Goal: Task Accomplishment & Management: Use online tool/utility

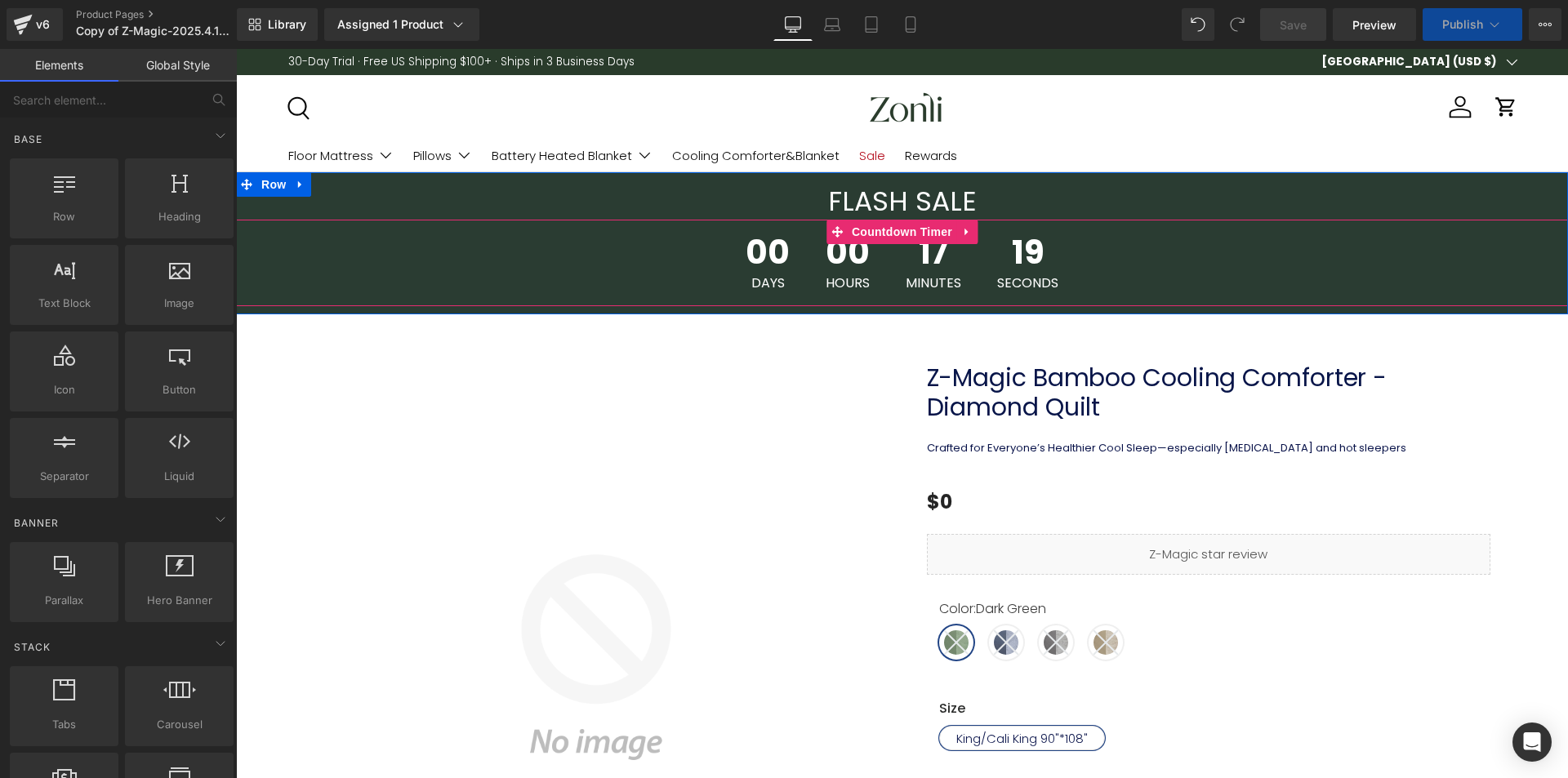
click at [884, 237] on span "Countdown Timer" at bounding box center [901, 232] width 109 height 25
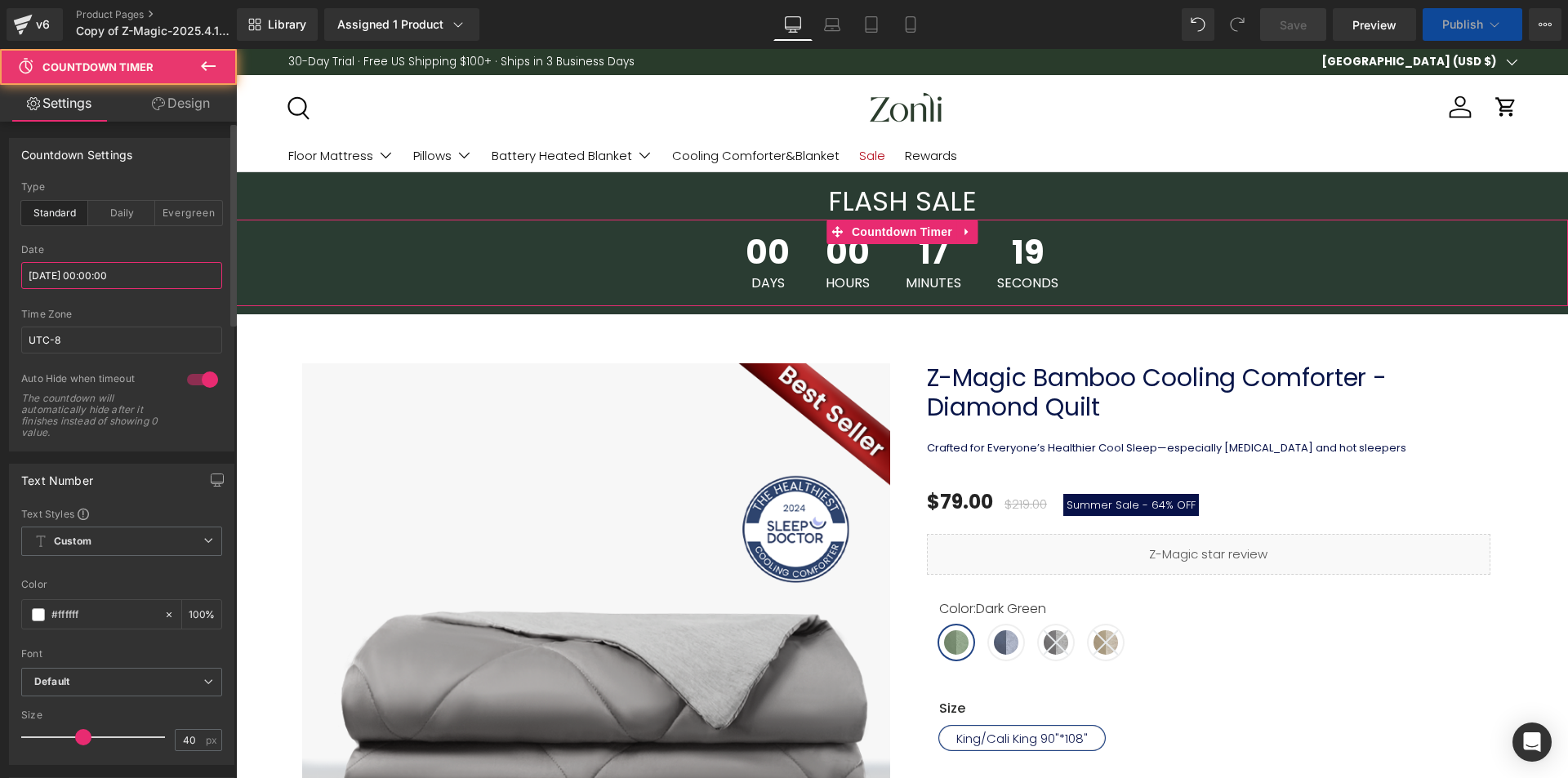
click at [88, 280] on input "[DATE] 00:00:00" at bounding box center [121, 276] width 201 height 27
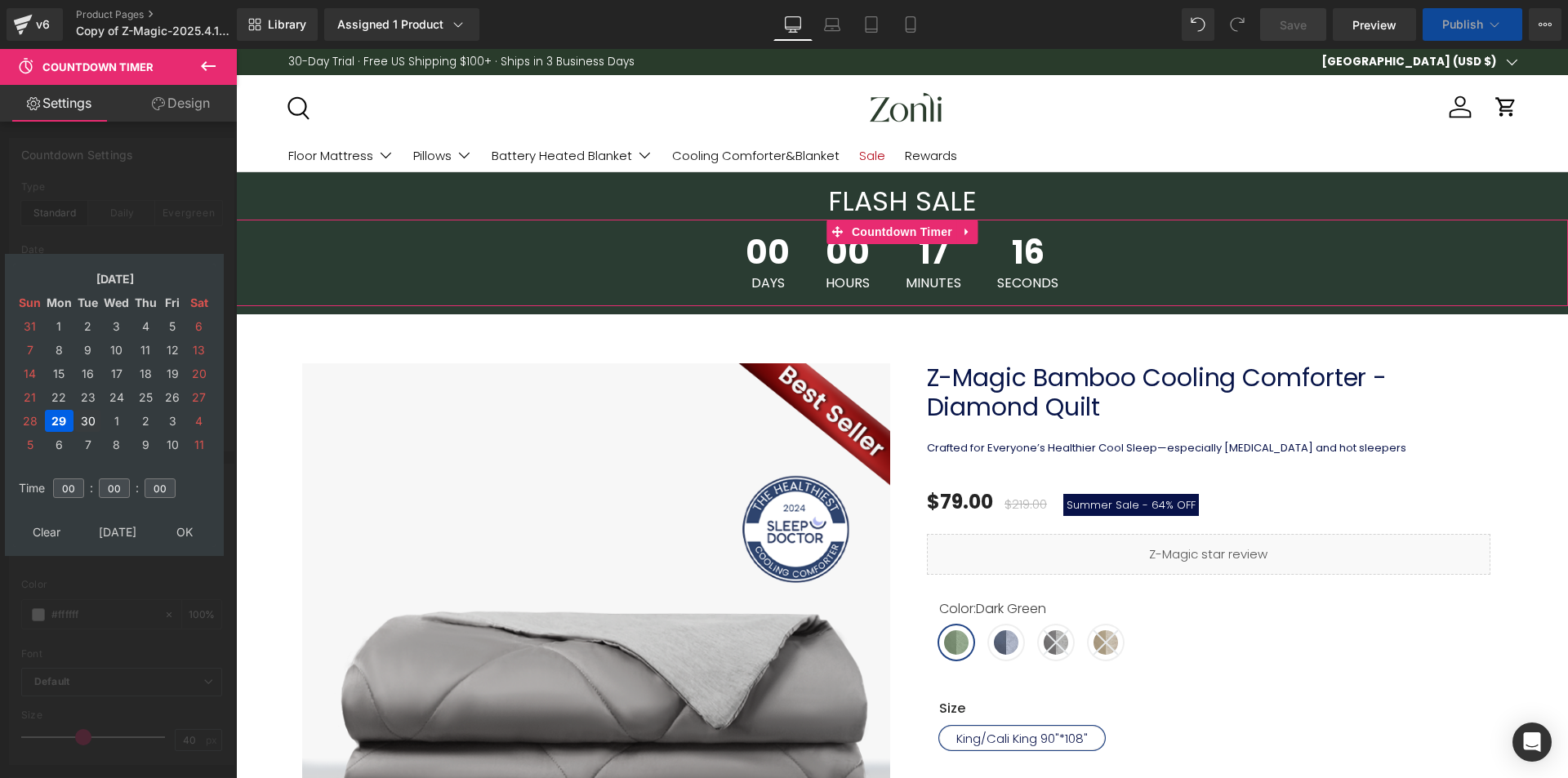
click at [82, 419] on td "30" at bounding box center [87, 421] width 25 height 22
click at [188, 521] on table "Clear Today OK" at bounding box center [114, 531] width 203 height 30
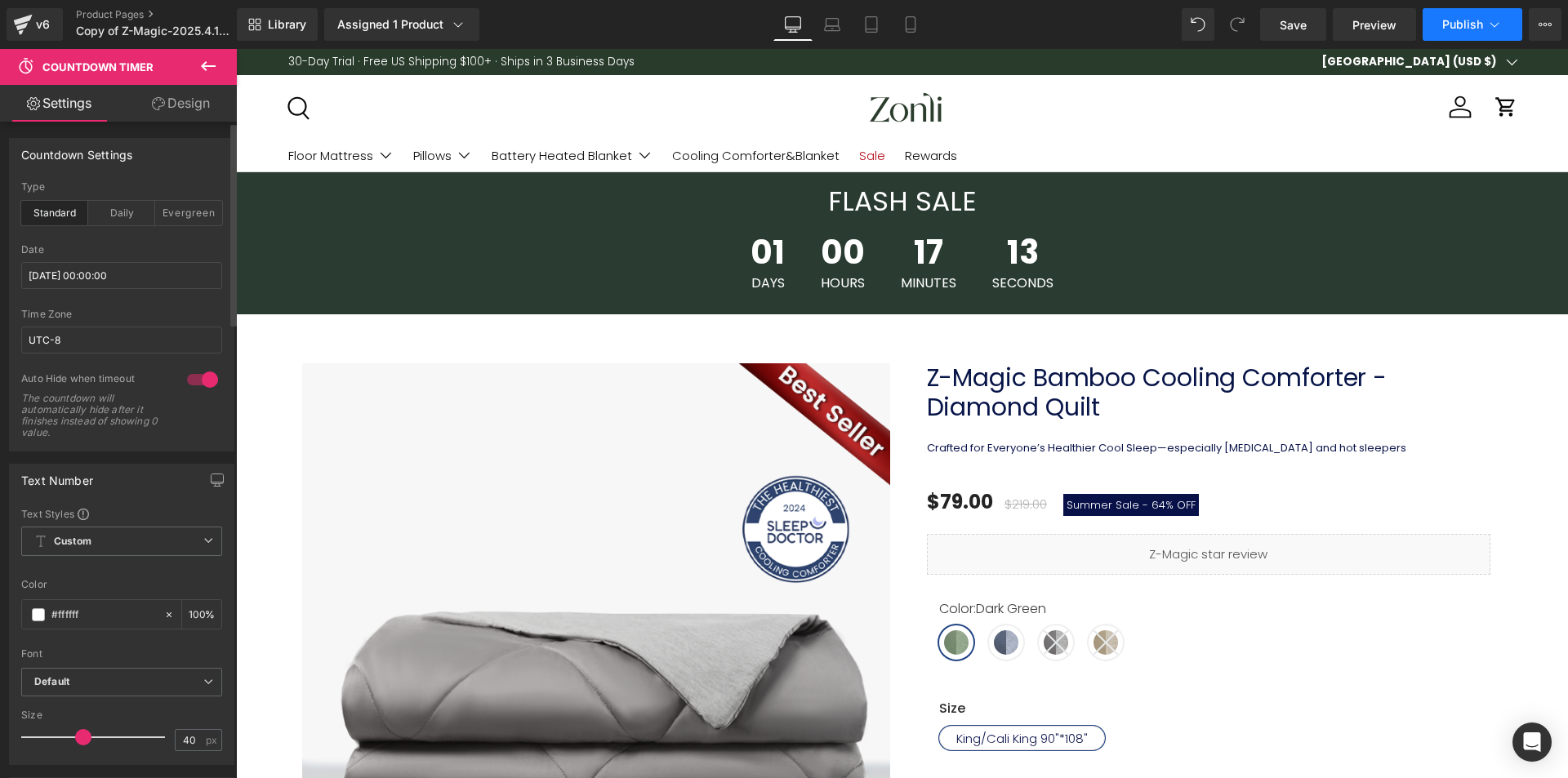
click at [1470, 23] on span "Publish" at bounding box center [1462, 25] width 41 height 13
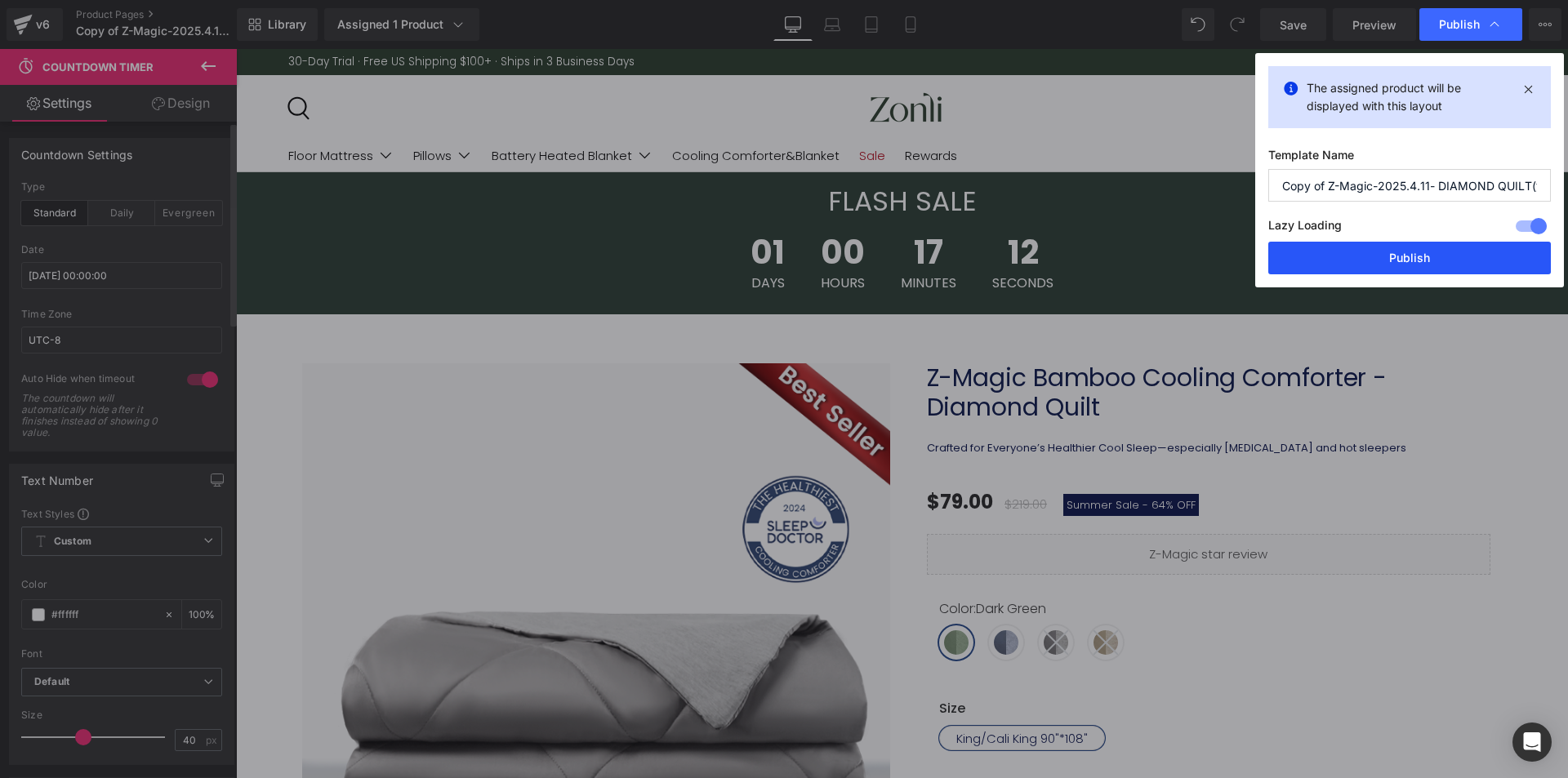
click at [1406, 263] on button "Publish" at bounding box center [1409, 258] width 282 height 33
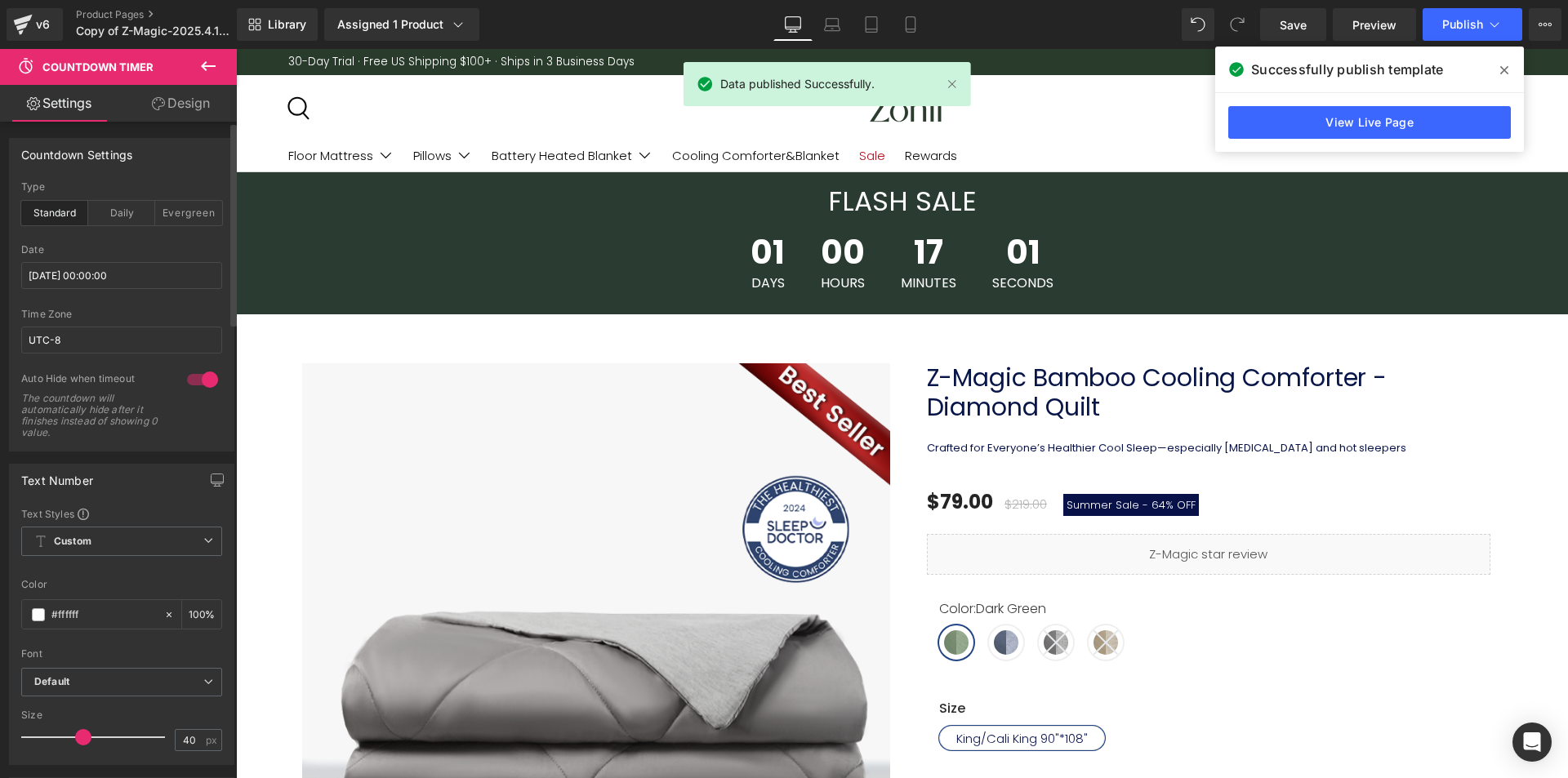
click at [1511, 72] on span at bounding box center [1504, 70] width 26 height 26
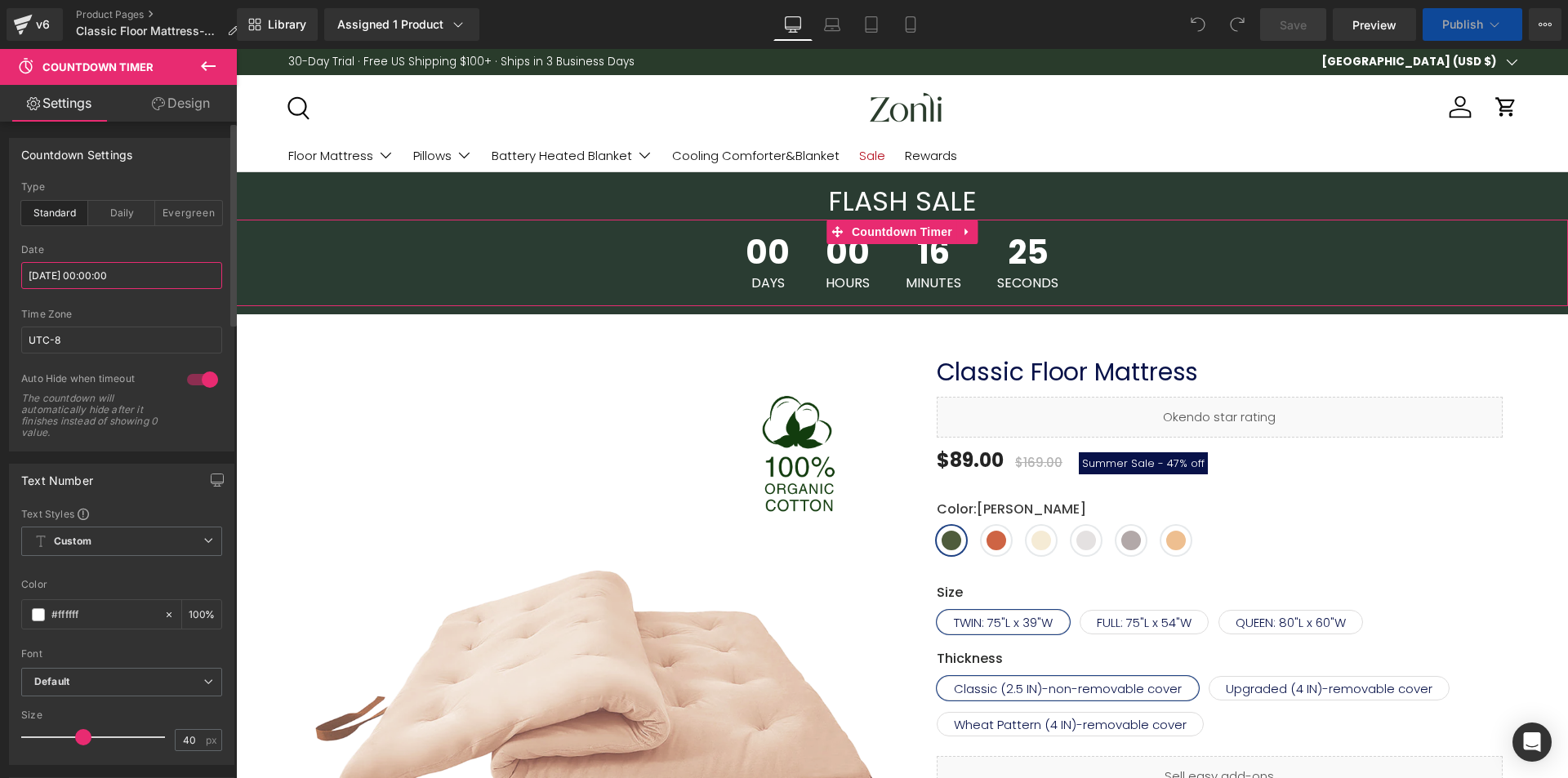
click at [76, 271] on input "[DATE] 00:00:00" at bounding box center [121, 276] width 201 height 27
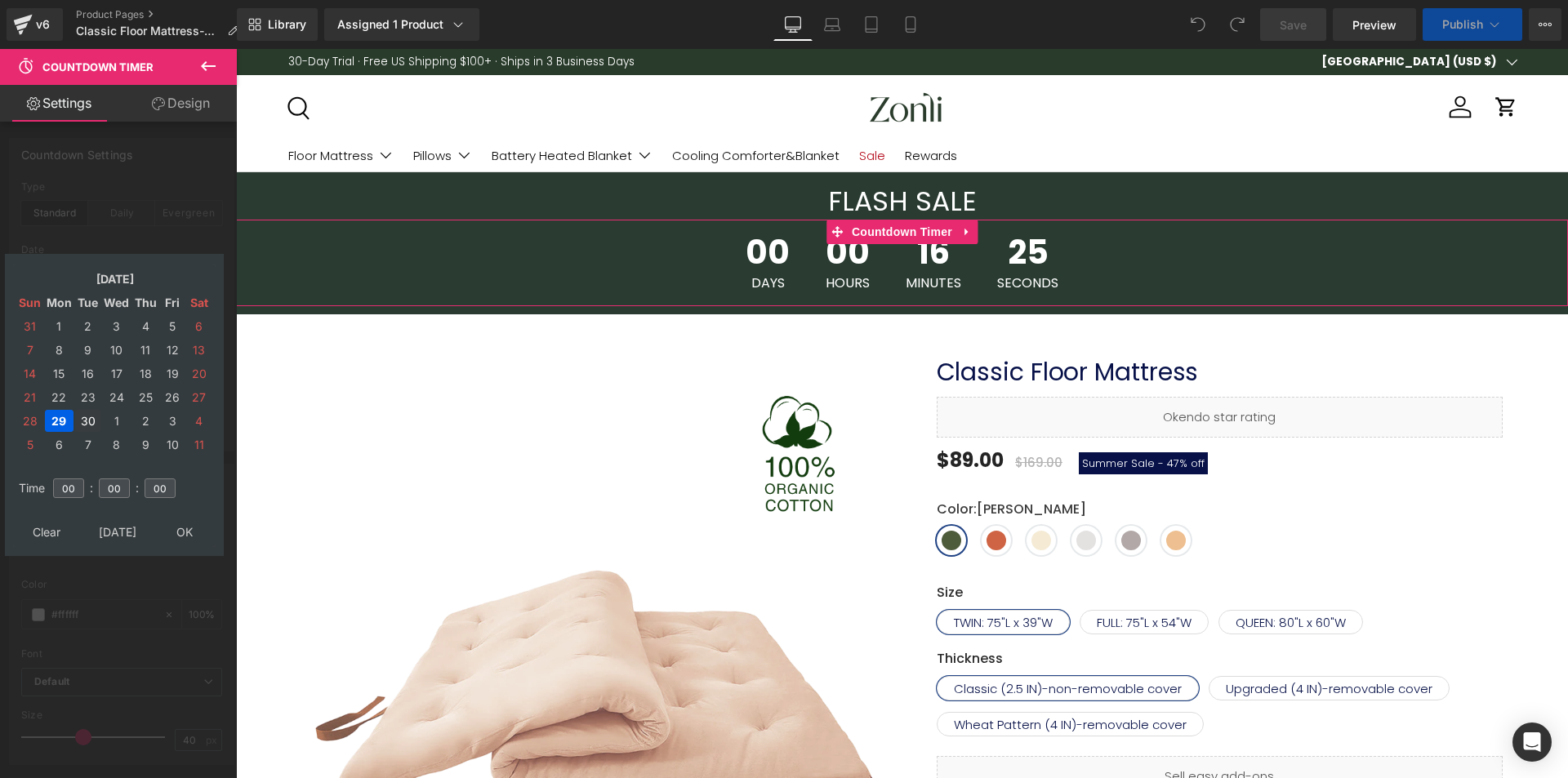
click at [90, 420] on td "30" at bounding box center [87, 421] width 25 height 22
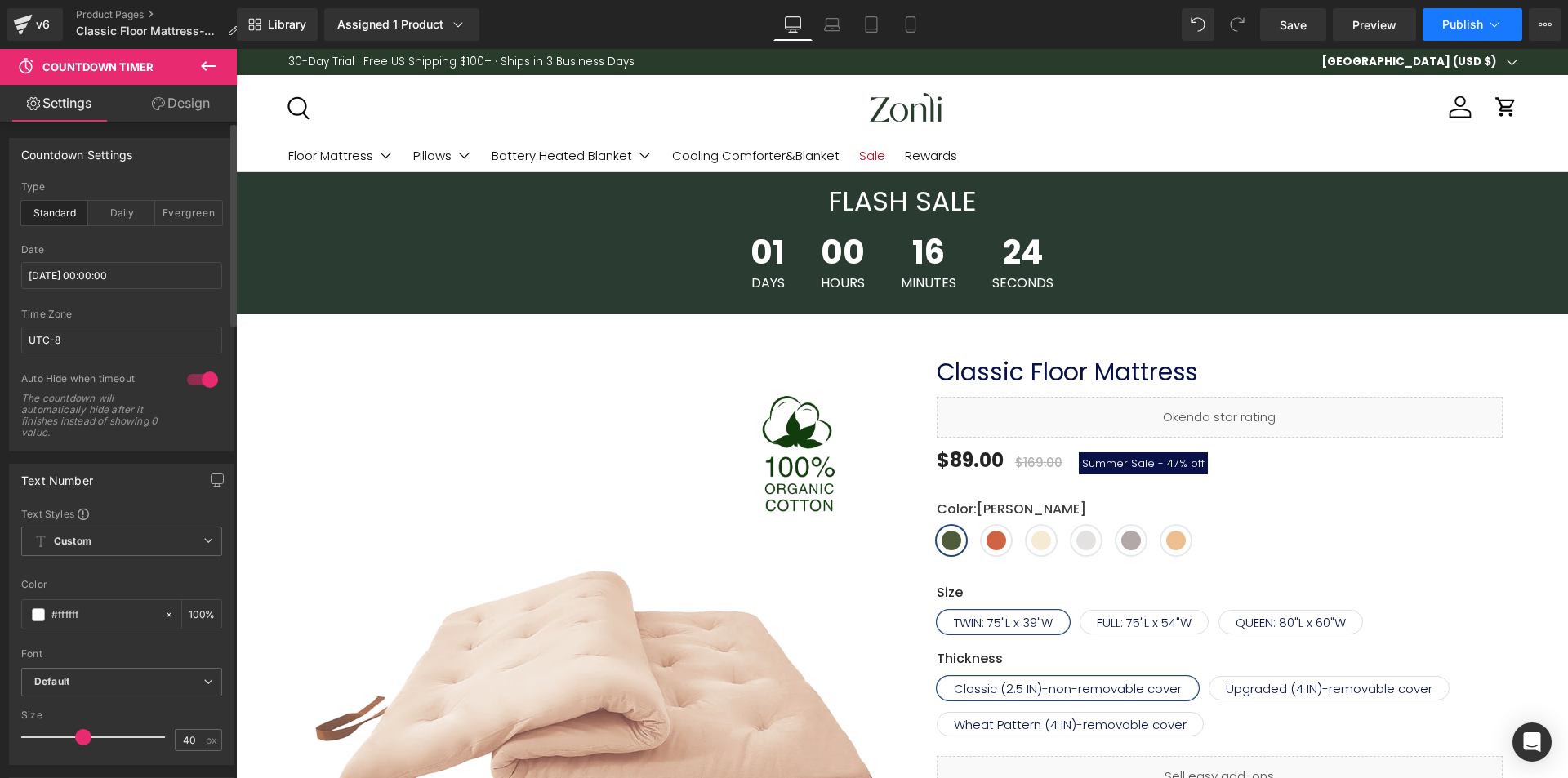
click at [1447, 33] on button "Publish" at bounding box center [1473, 25] width 100 height 33
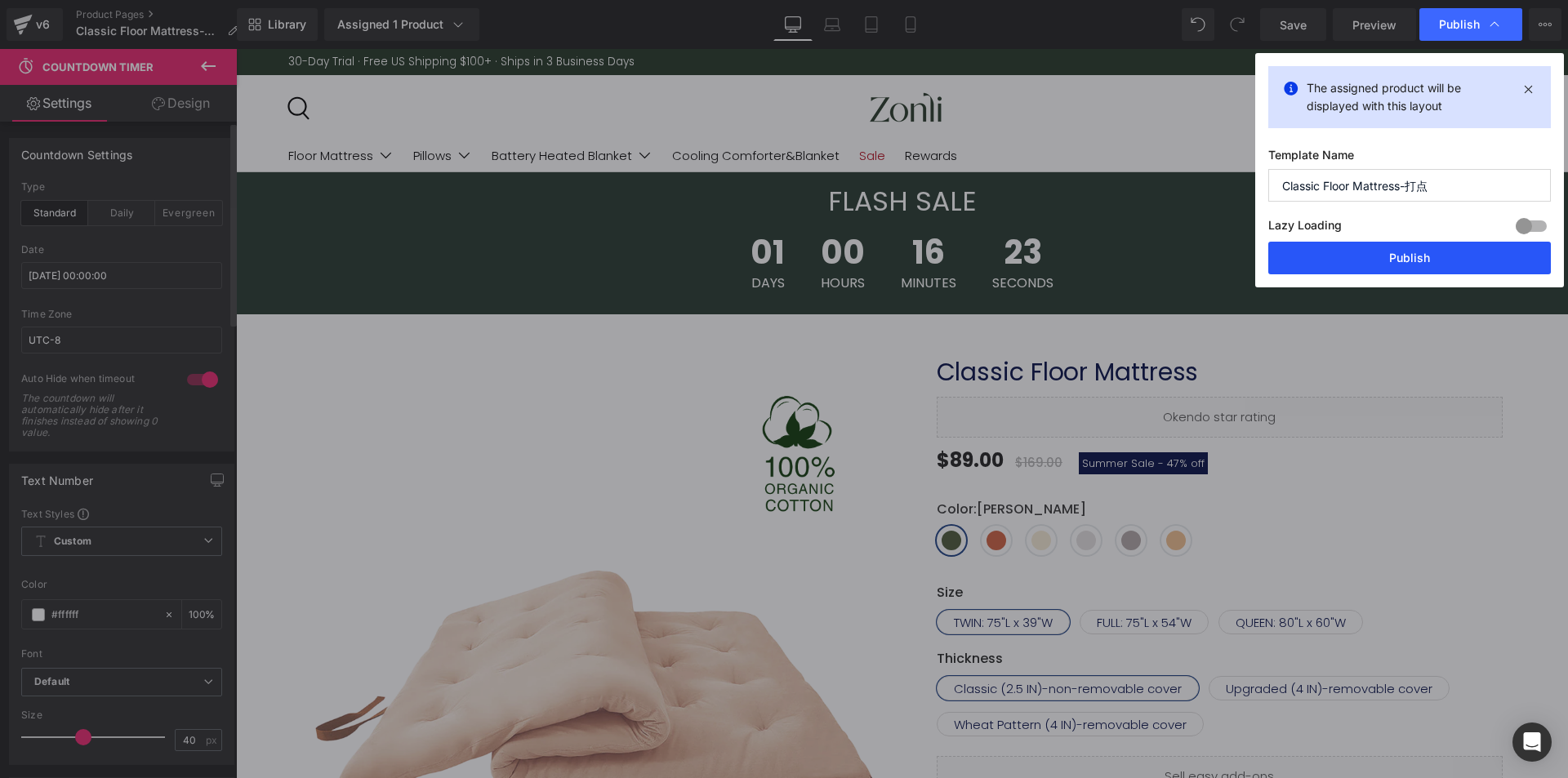
click at [1428, 268] on button "Publish" at bounding box center [1409, 258] width 282 height 33
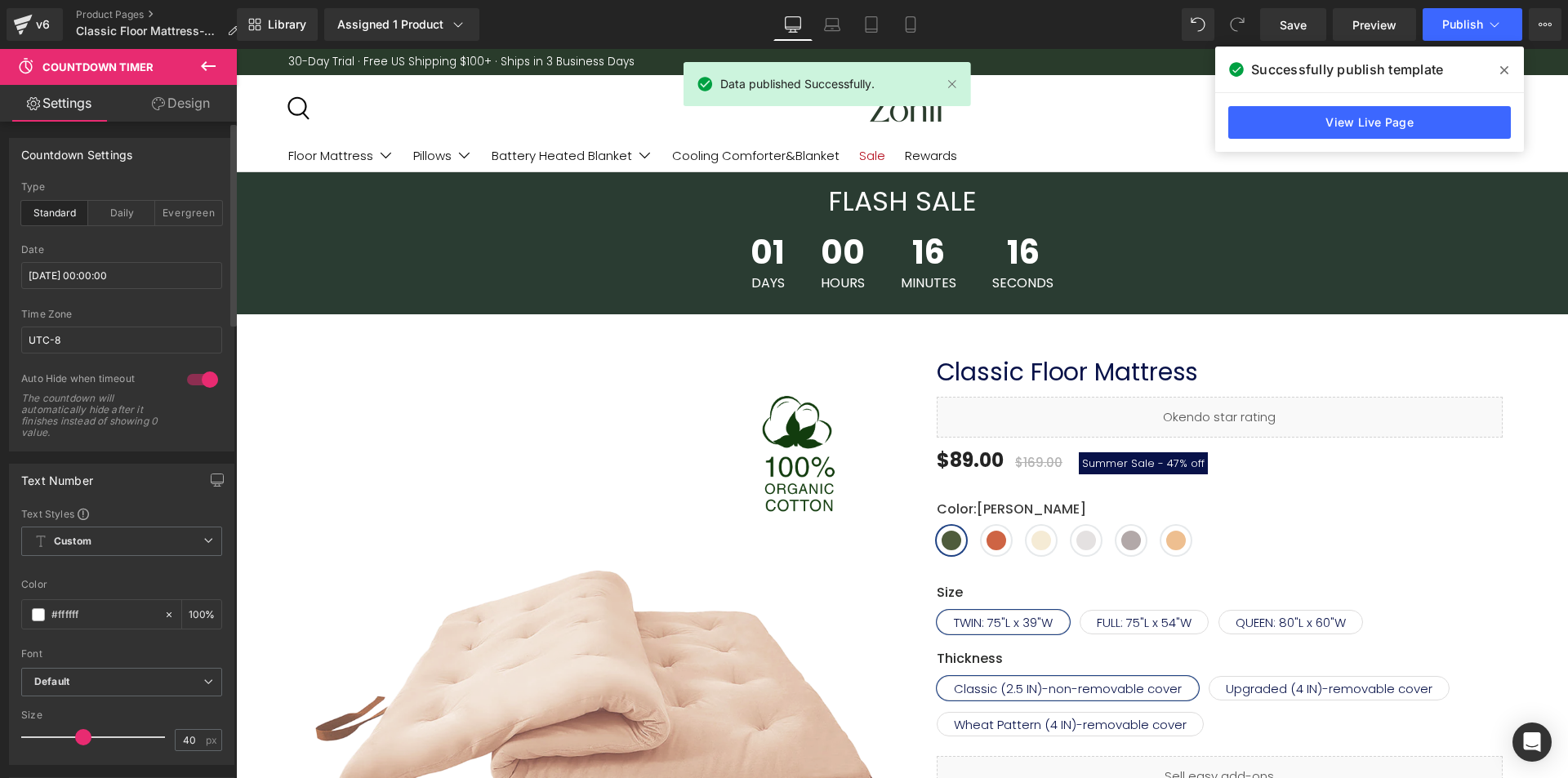
drag, startPoint x: 1509, startPoint y: 66, endPoint x: 1137, endPoint y: 1, distance: 377.6
click at [1509, 66] on span at bounding box center [1504, 70] width 26 height 26
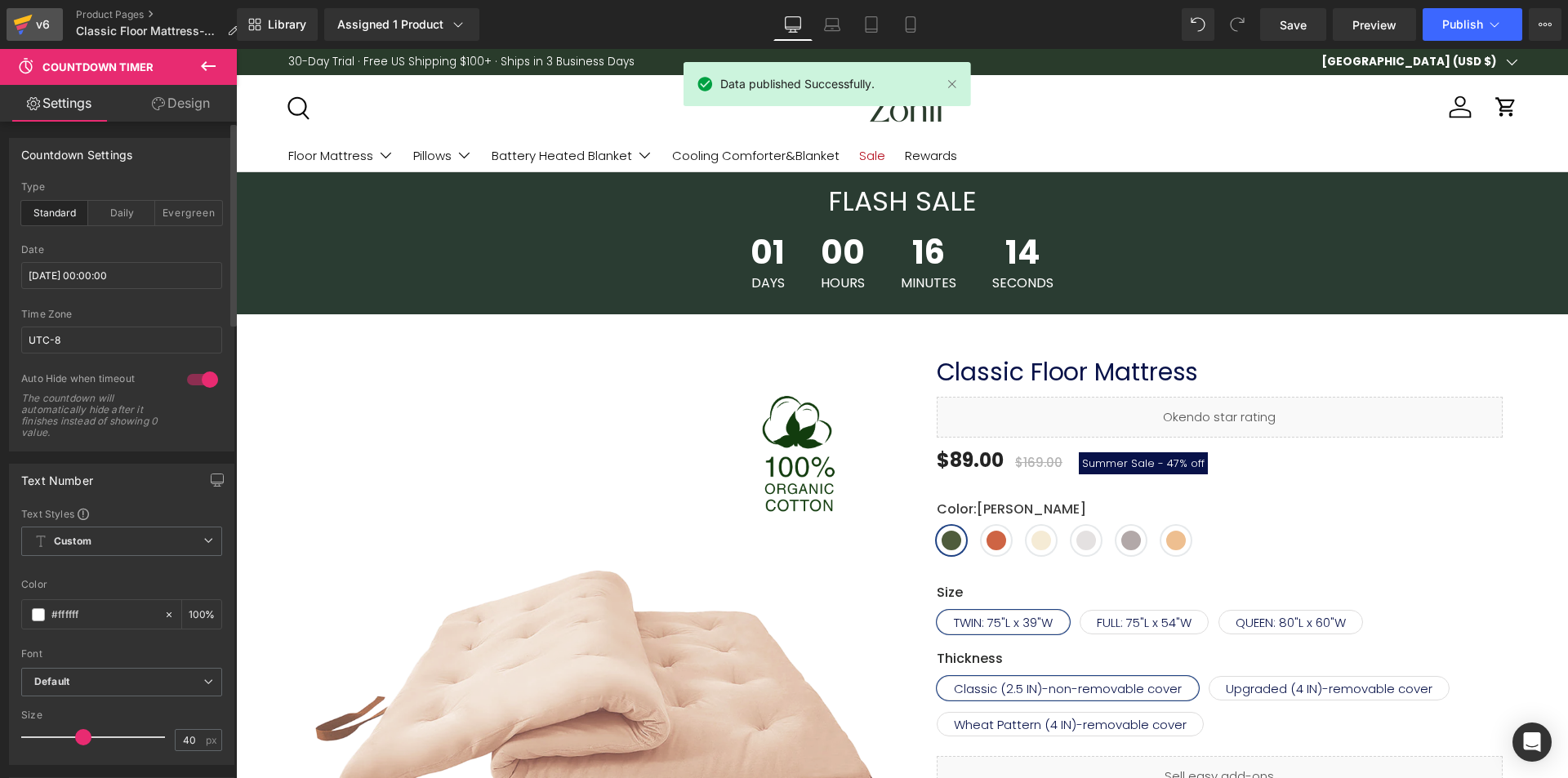
click at [22, 24] on icon at bounding box center [23, 24] width 19 height 41
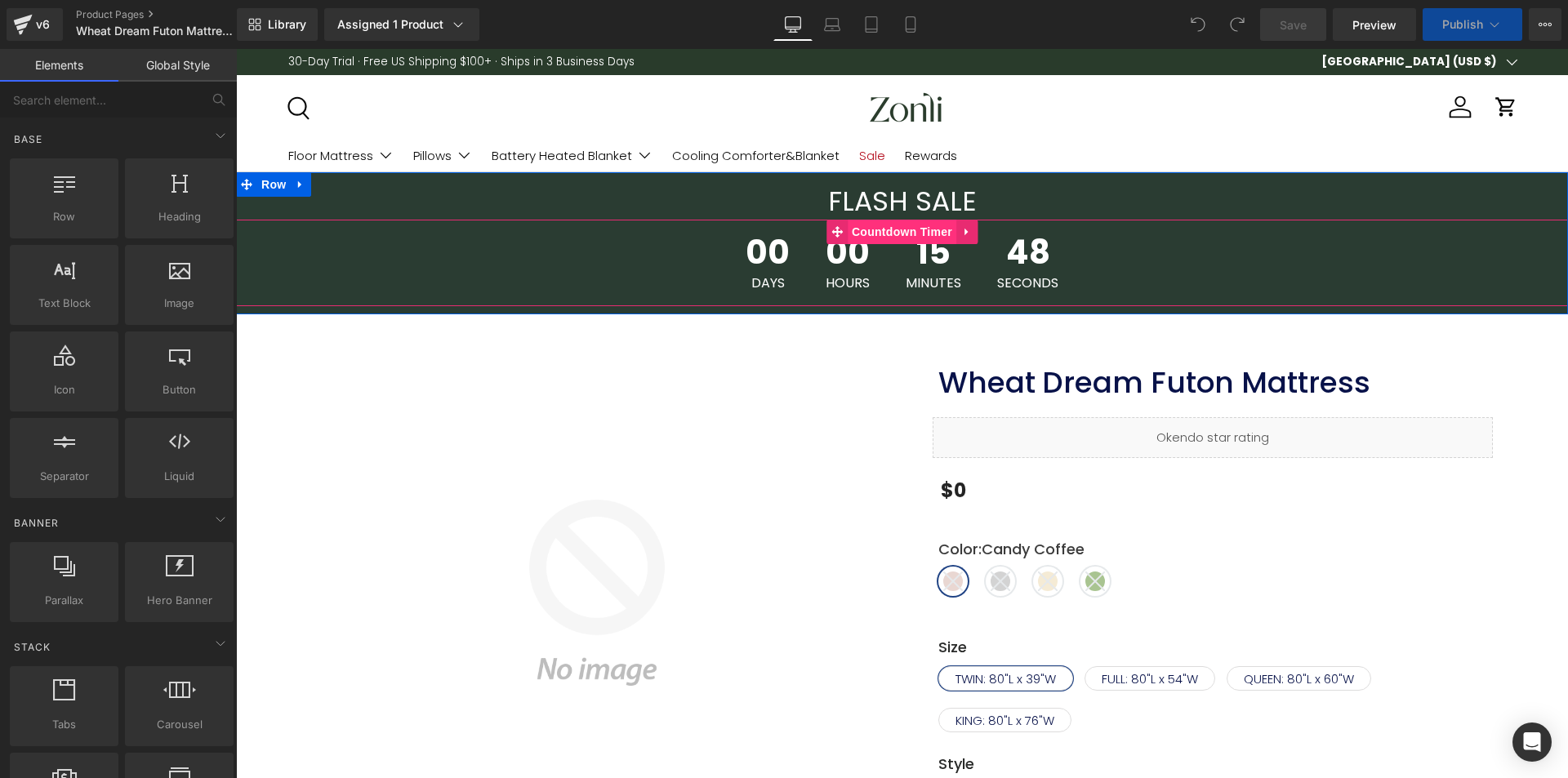
click at [886, 229] on span "Countdown Timer" at bounding box center [901, 232] width 109 height 25
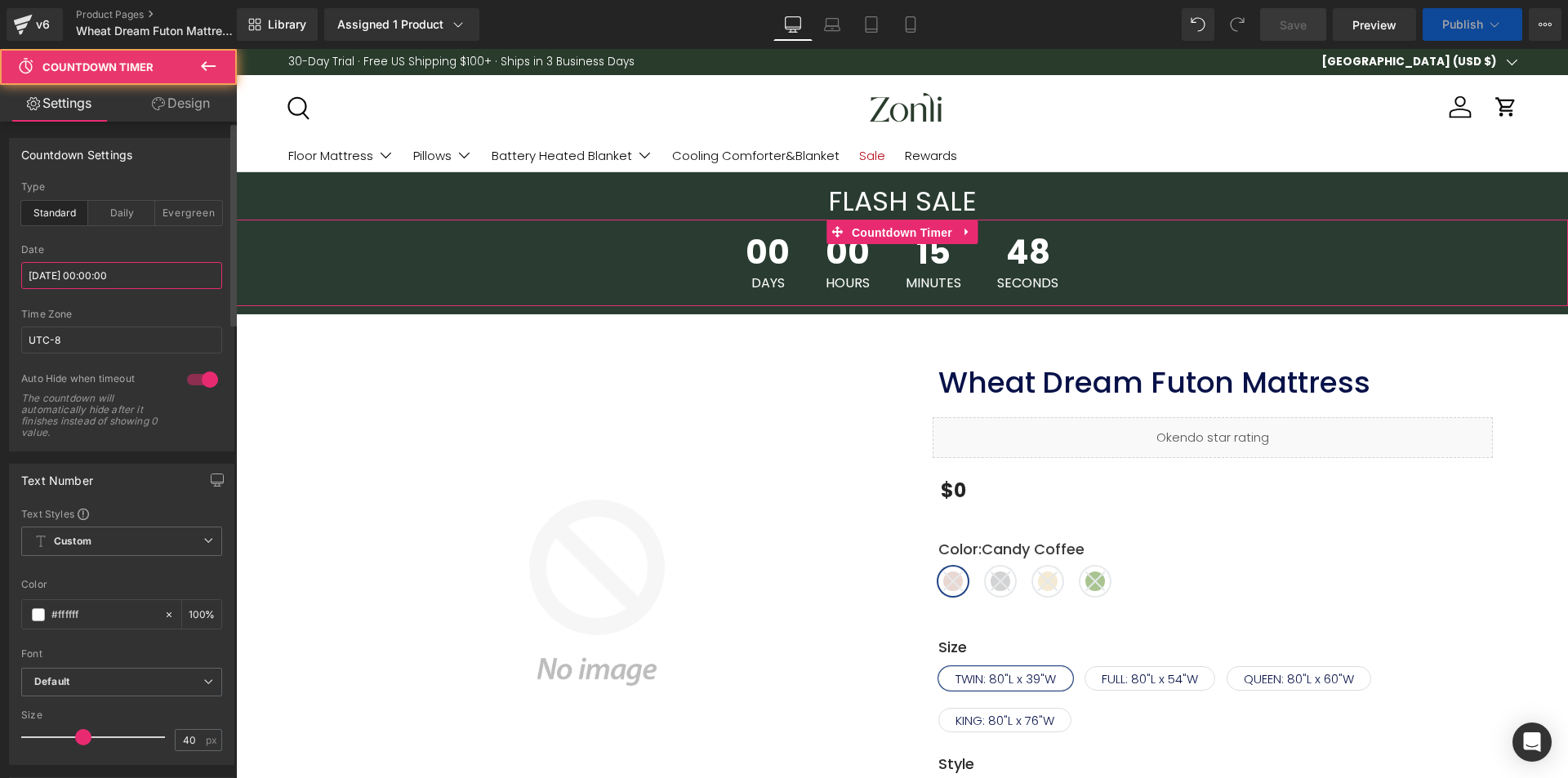
click at [102, 278] on input "[DATE] 00:00:00" at bounding box center [121, 276] width 201 height 27
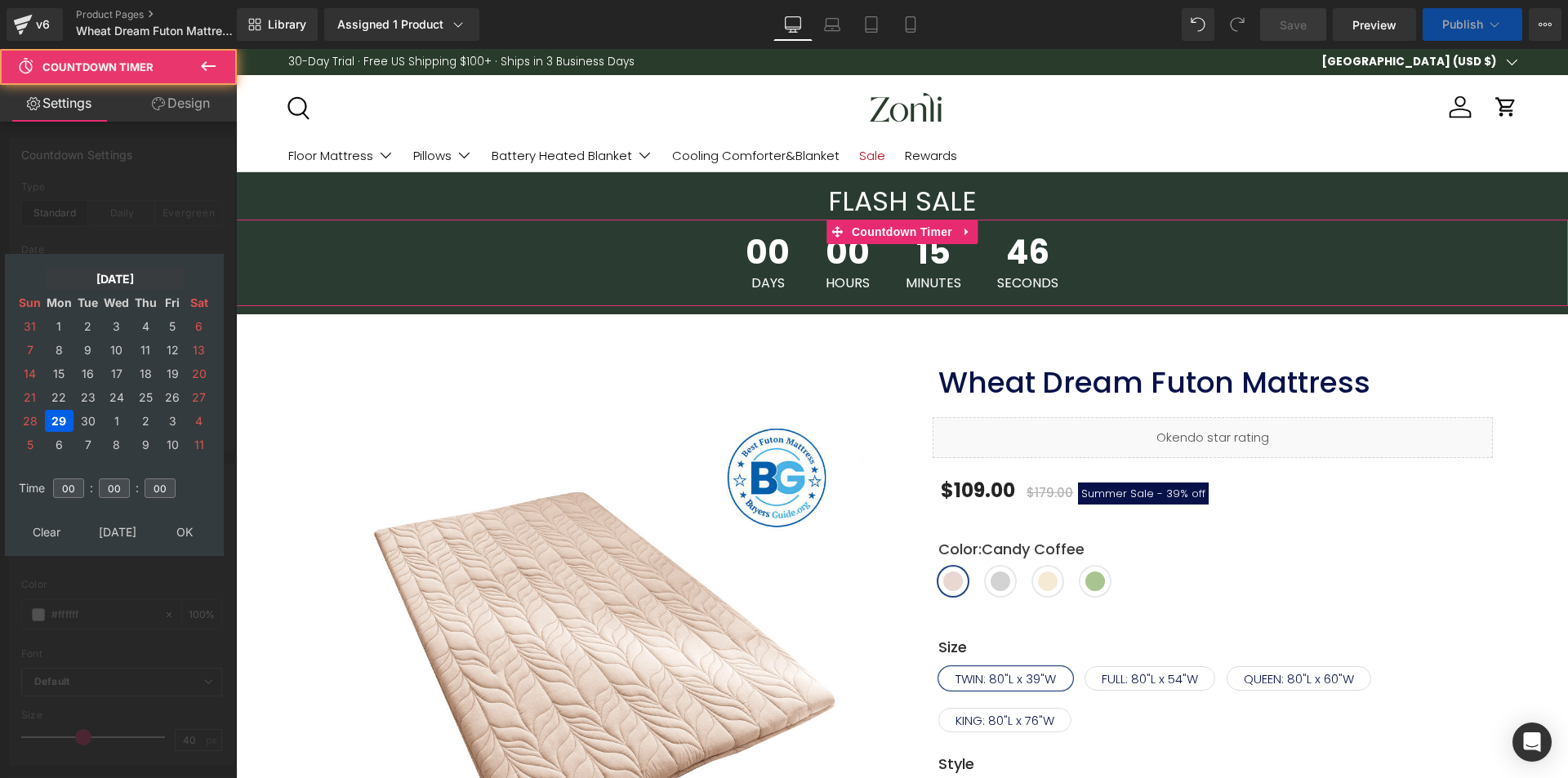
click at [102, 270] on td "[DATE]" at bounding box center [114, 279] width 139 height 22
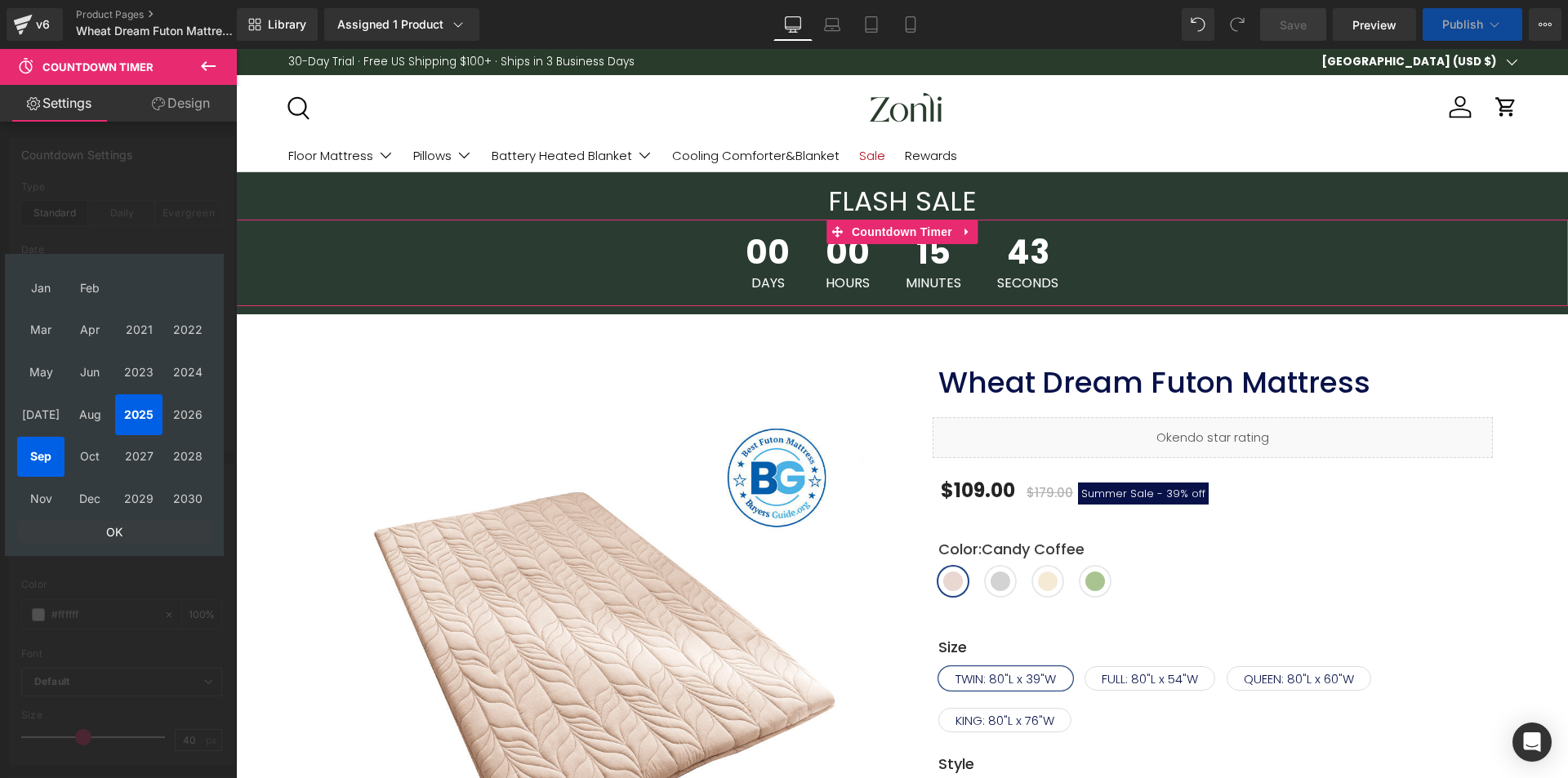
click at [119, 525] on td "OK" at bounding box center [114, 531] width 194 height 22
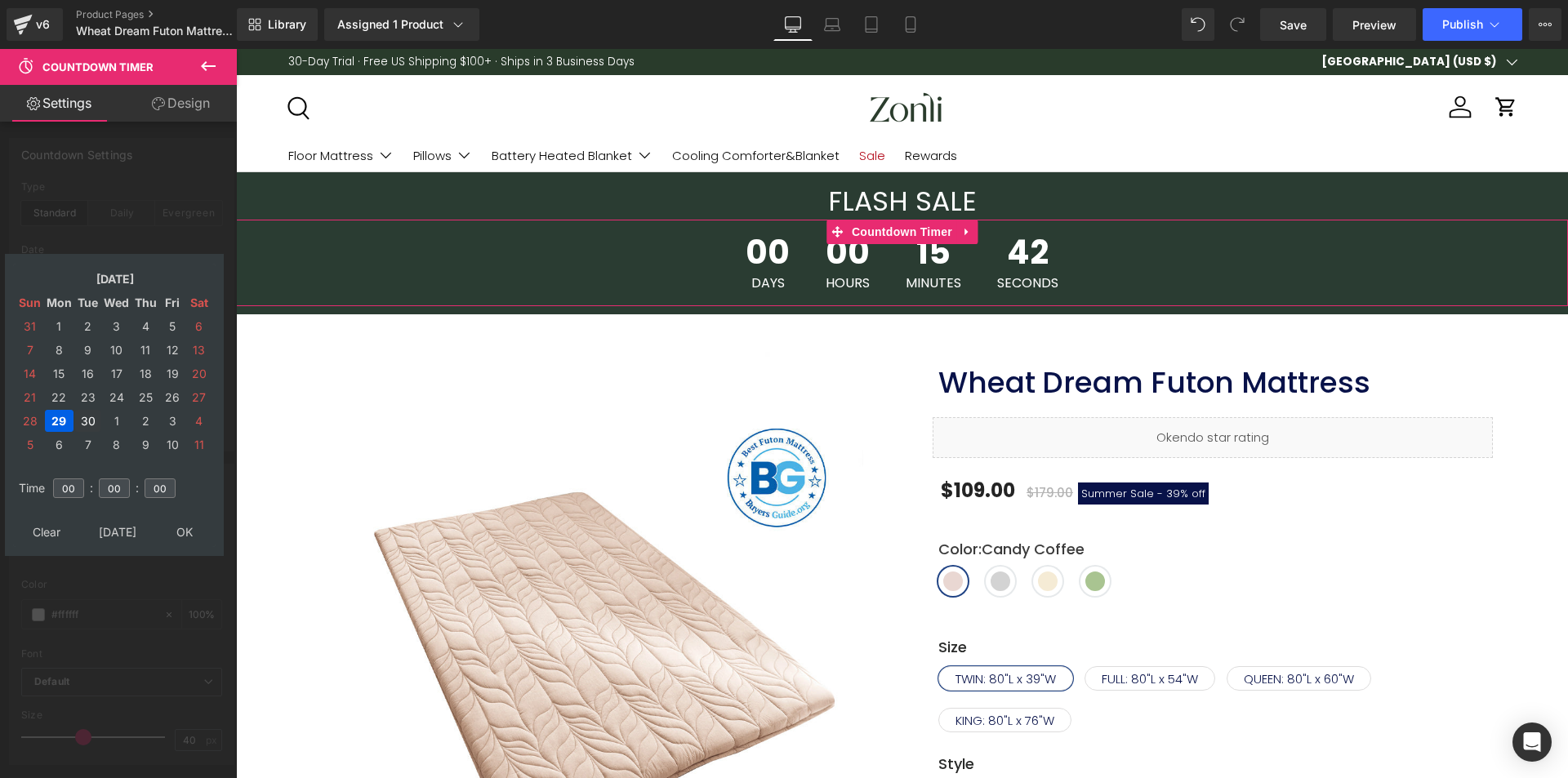
click at [92, 415] on td "30" at bounding box center [87, 421] width 25 height 22
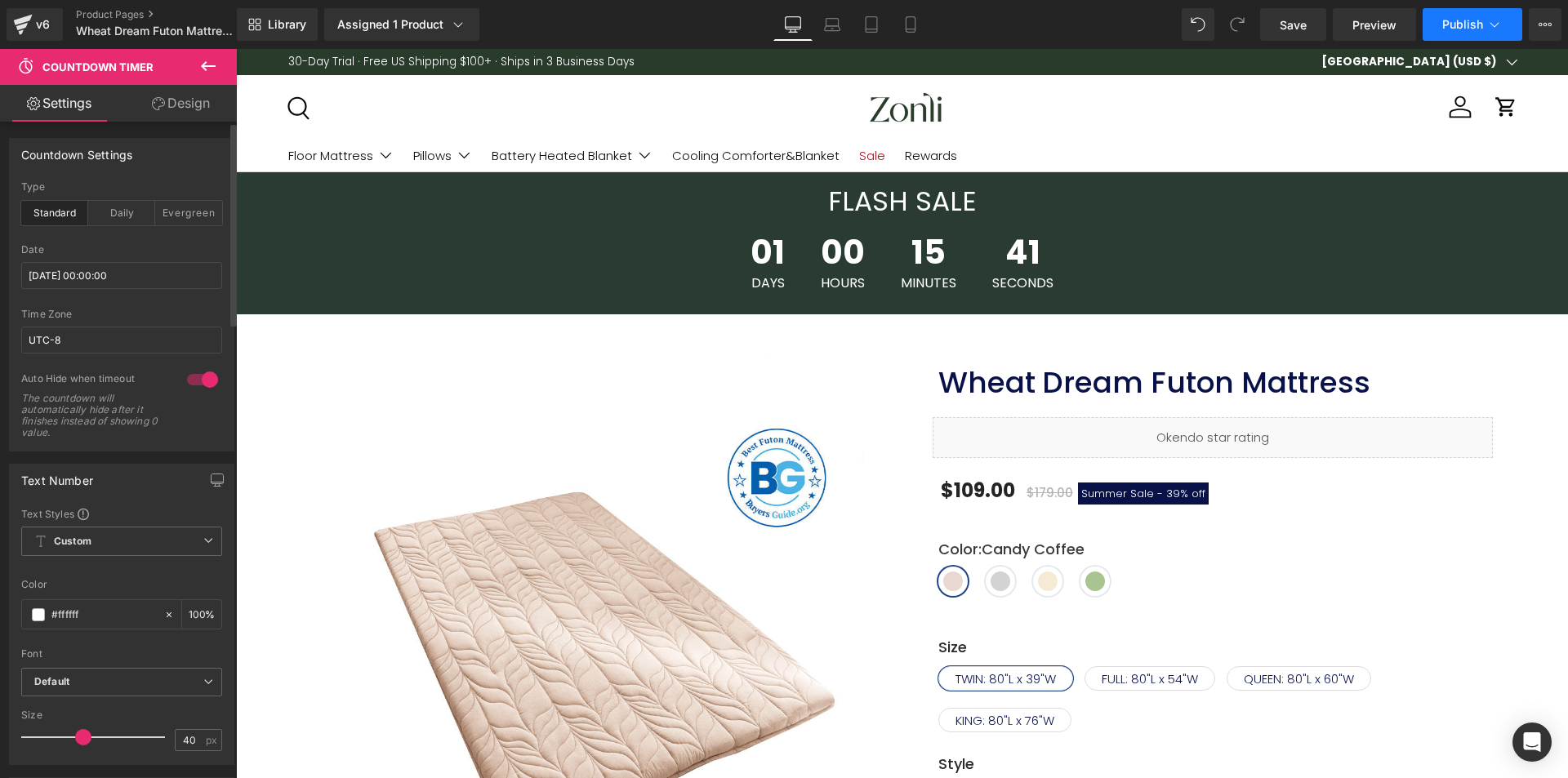
click at [1452, 20] on span "Publish" at bounding box center [1462, 25] width 41 height 13
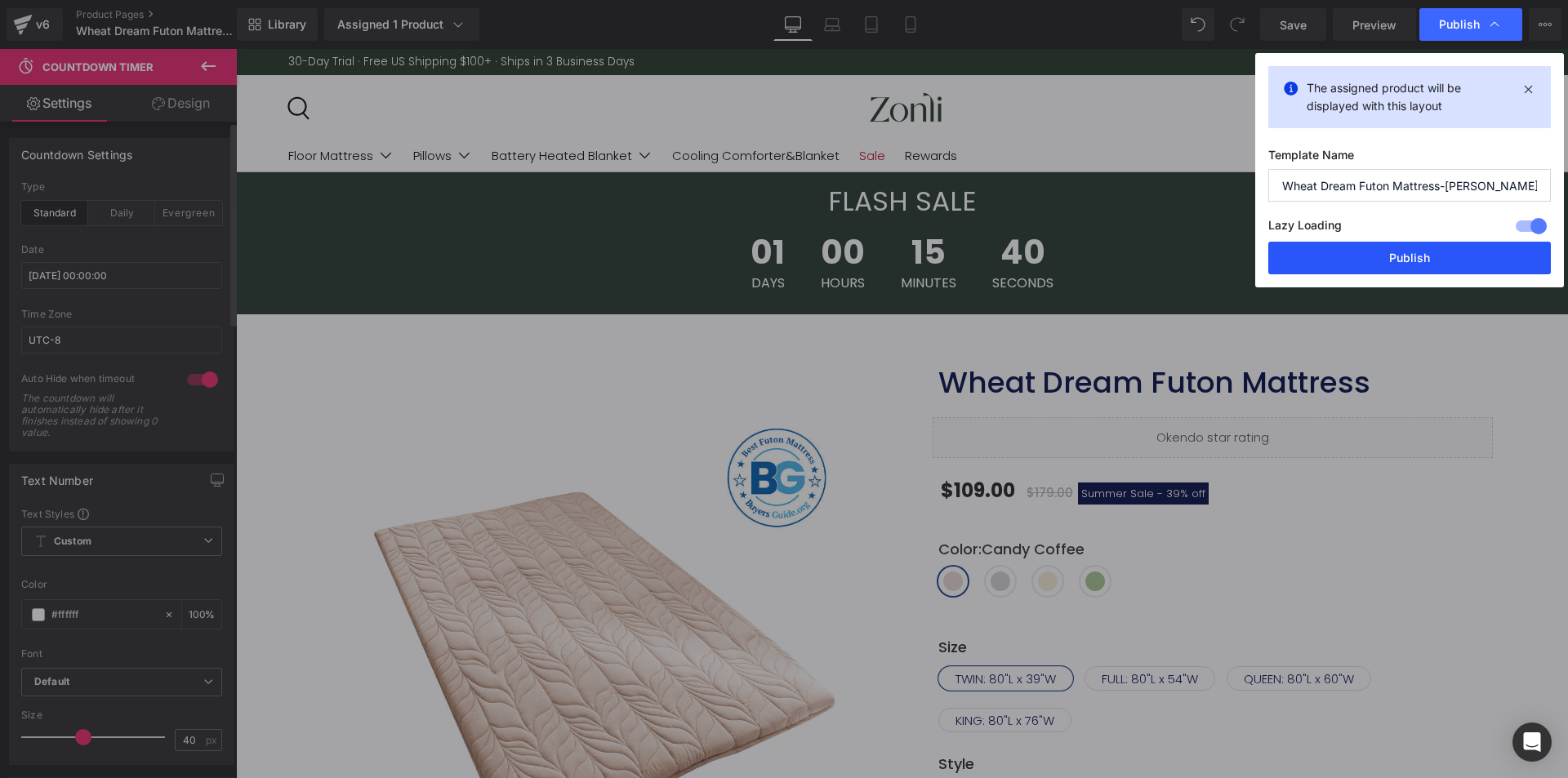
click at [1411, 266] on button "Publish" at bounding box center [1409, 258] width 282 height 33
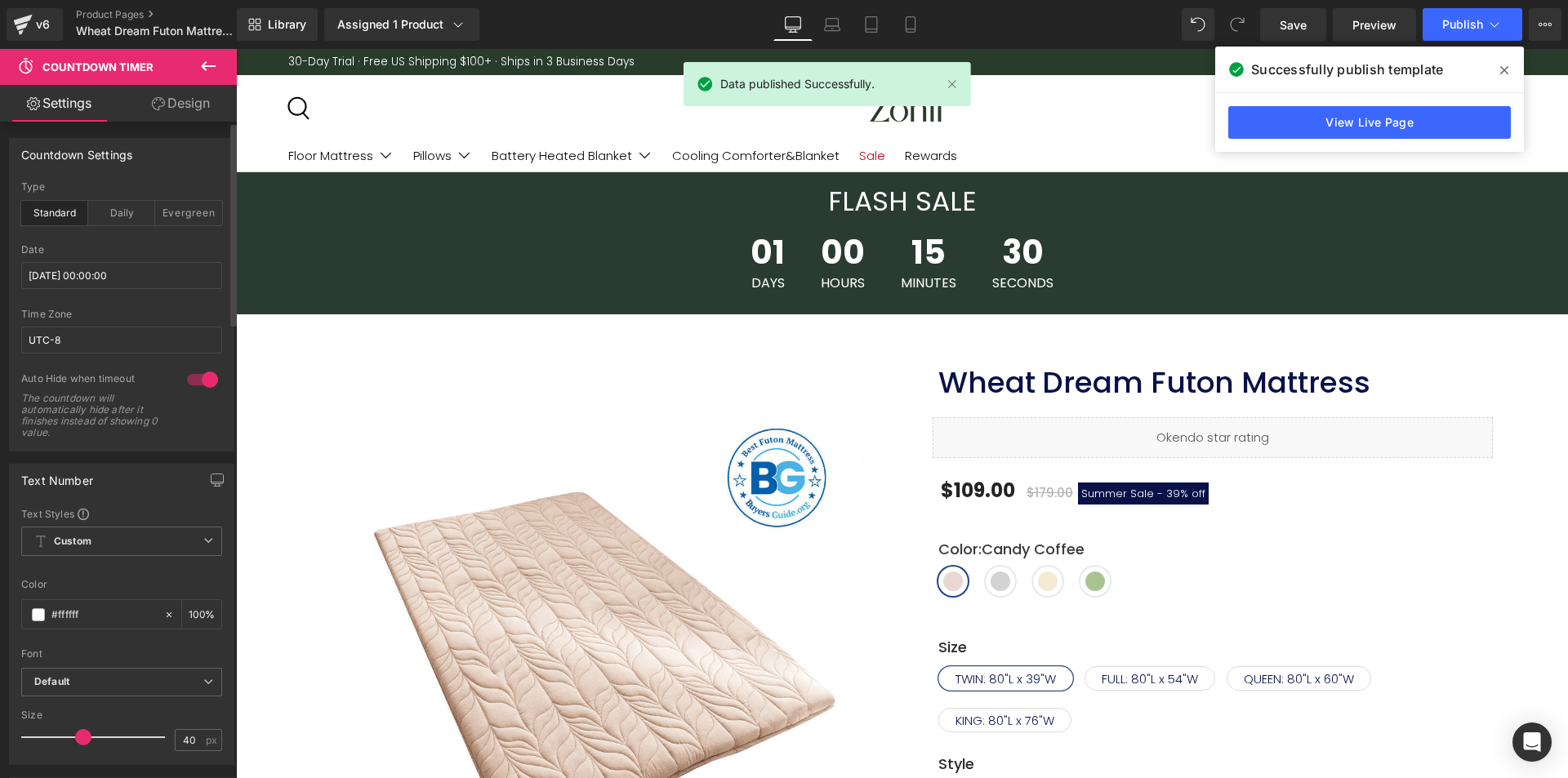
click at [1508, 68] on span at bounding box center [1504, 70] width 26 height 26
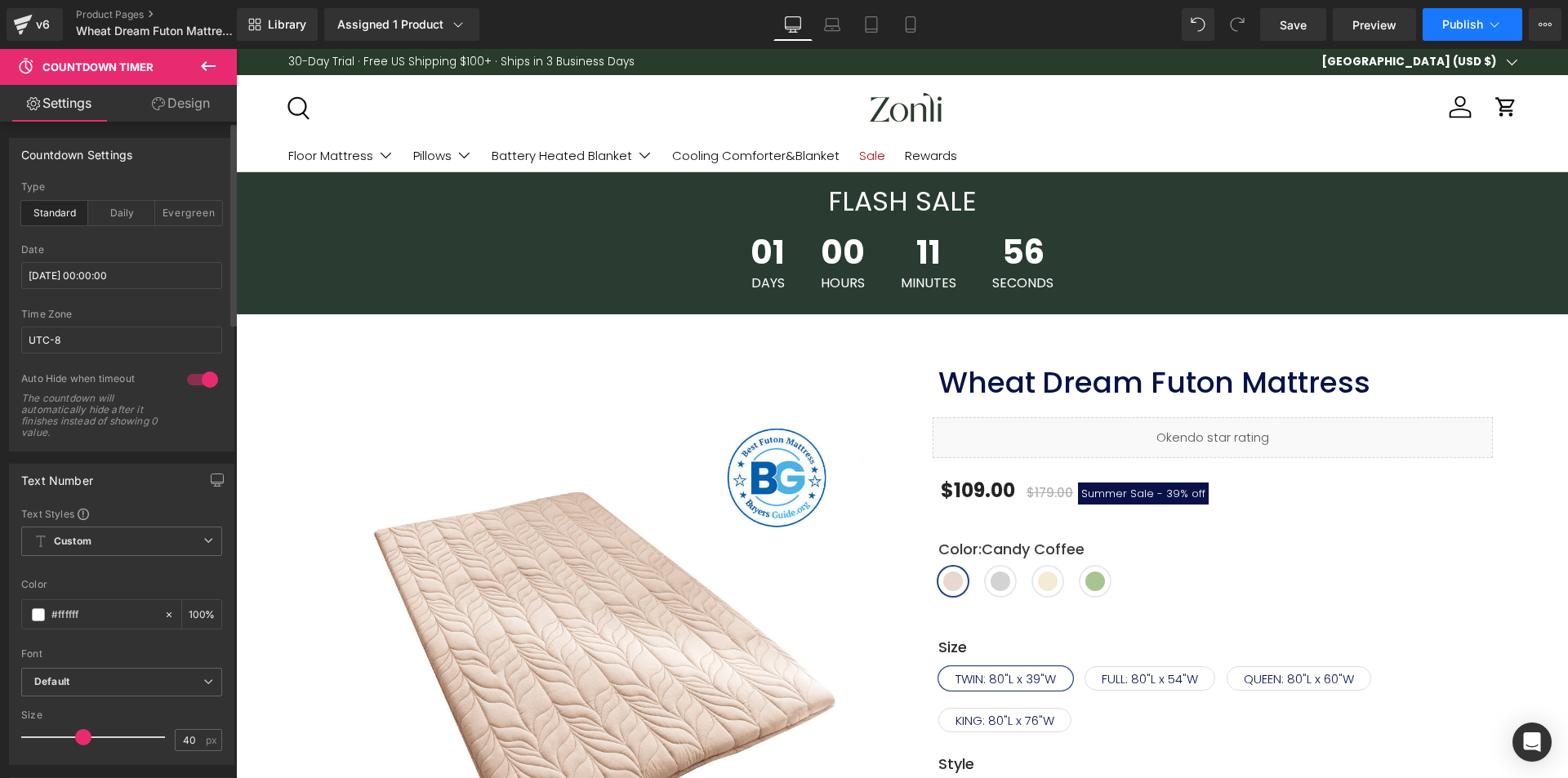
click at [1473, 26] on span "Publish" at bounding box center [1462, 25] width 41 height 13
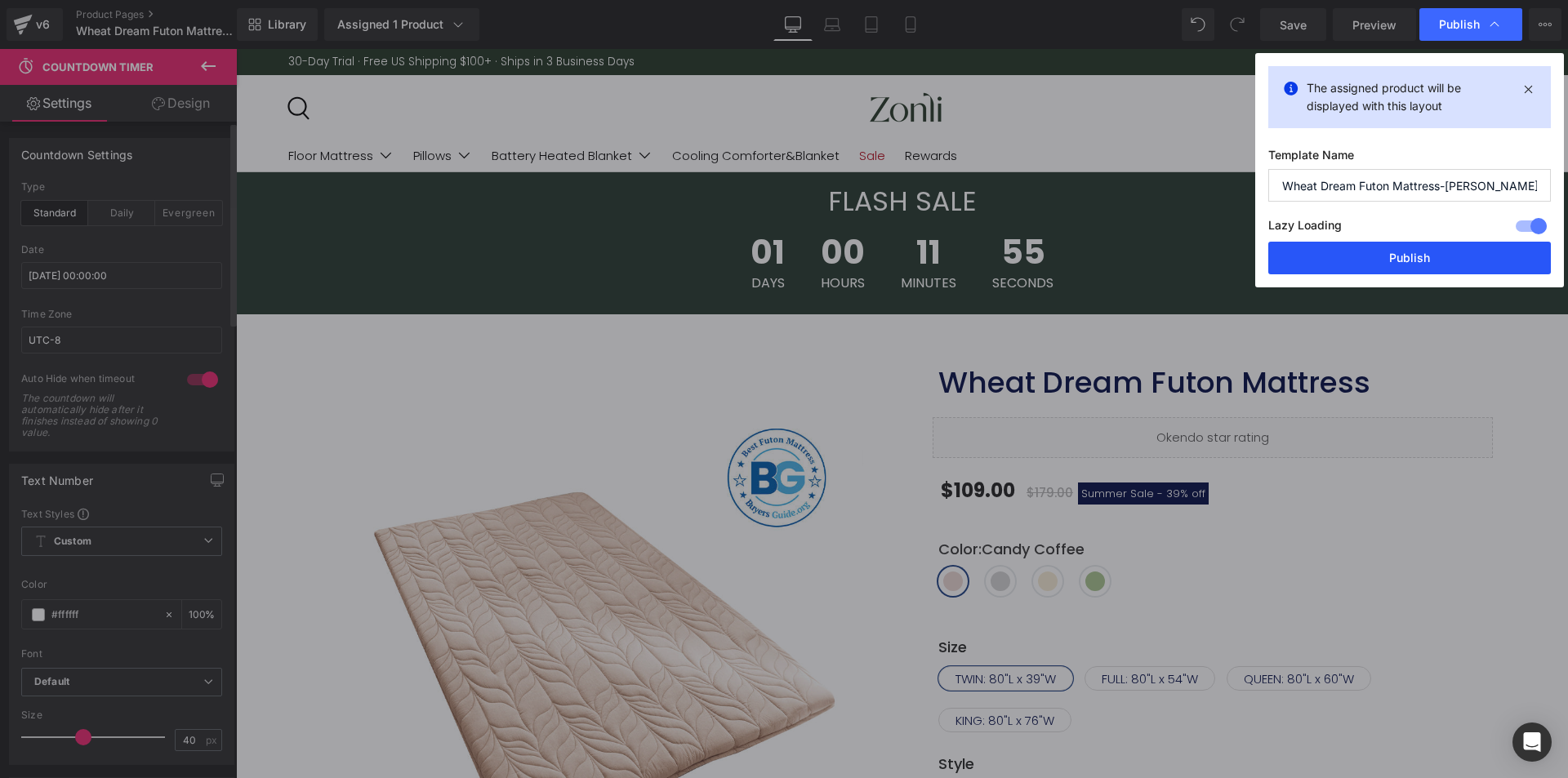
click at [1384, 267] on button "Publish" at bounding box center [1409, 258] width 282 height 33
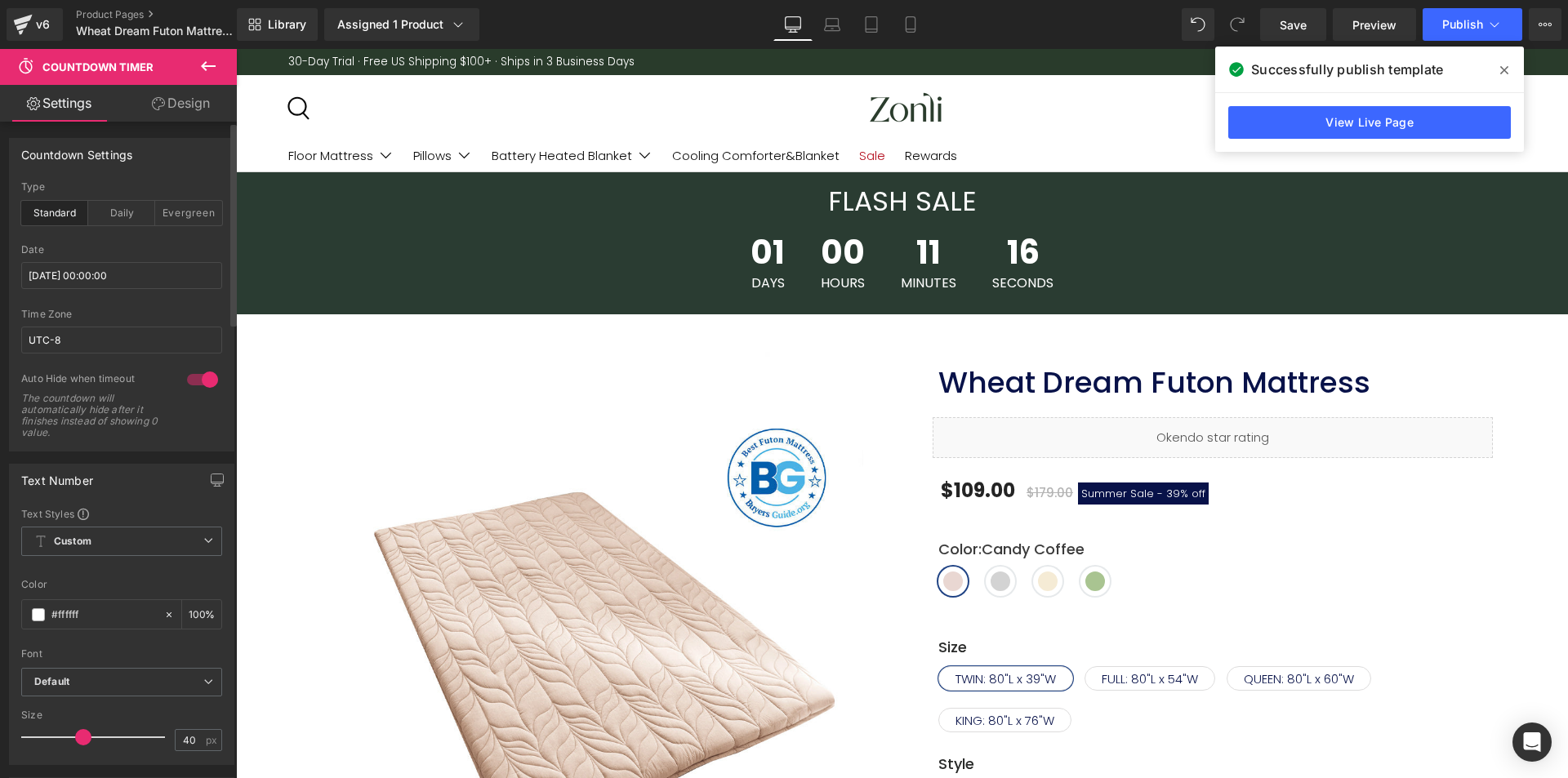
click at [1510, 68] on span at bounding box center [1504, 70] width 26 height 26
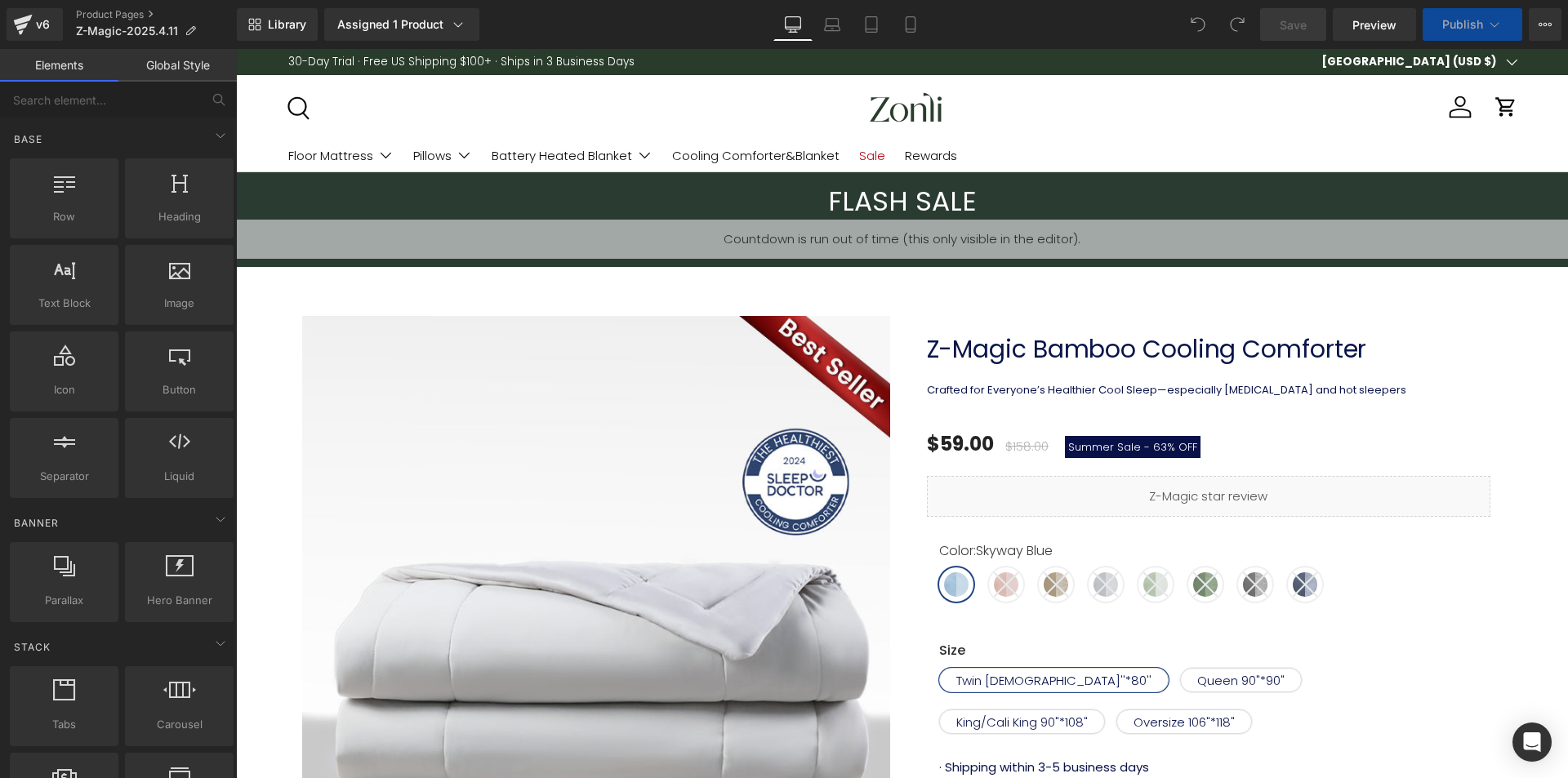
drag, startPoint x: 236, startPoint y: 49, endPoint x: 886, endPoint y: 222, distance: 672.6
click at [1058, 194] on h3 "FLASH SALE" at bounding box center [902, 202] width 1333 height 36
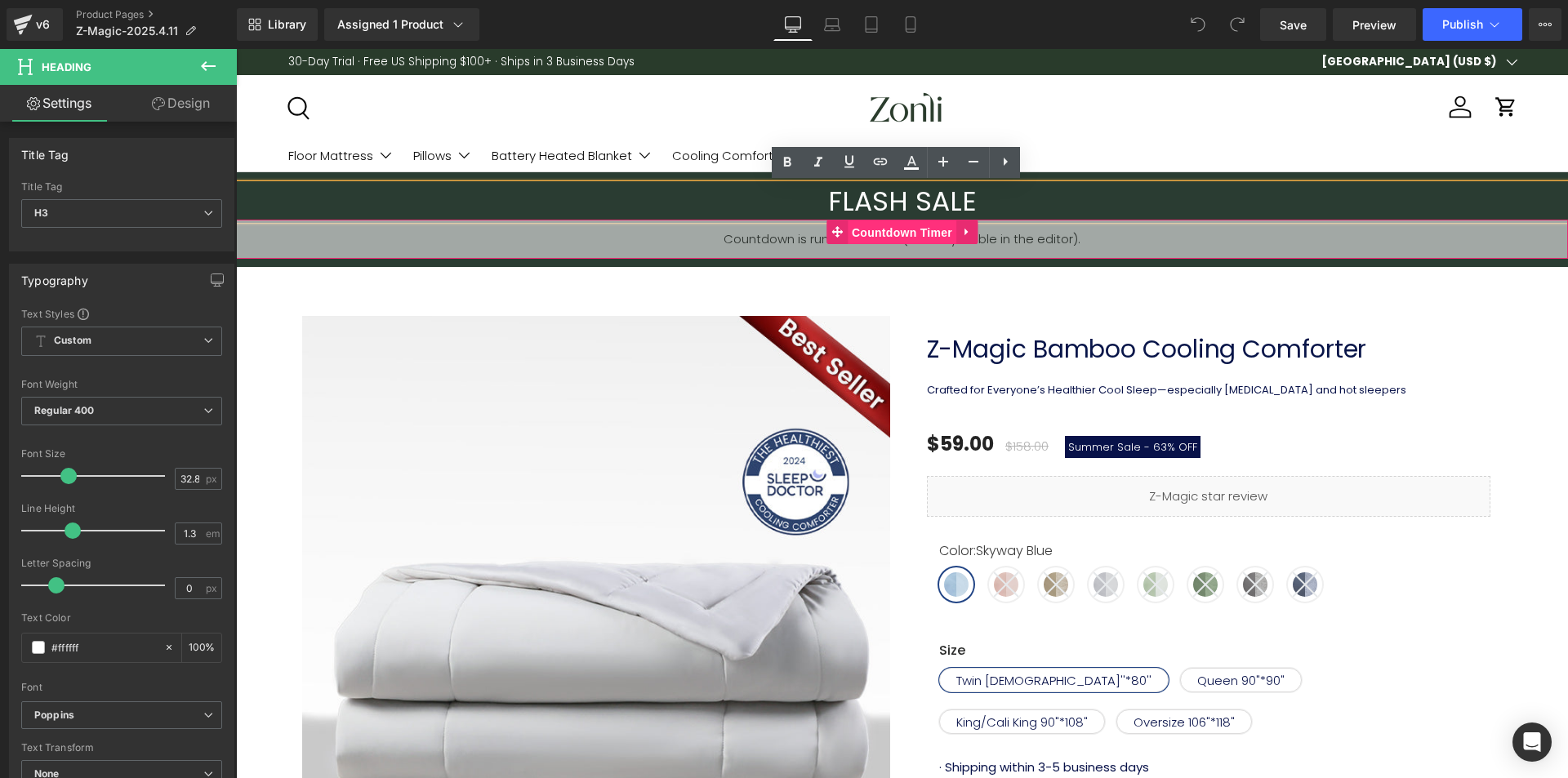
click at [895, 229] on span "Countdown Timer" at bounding box center [901, 233] width 109 height 25
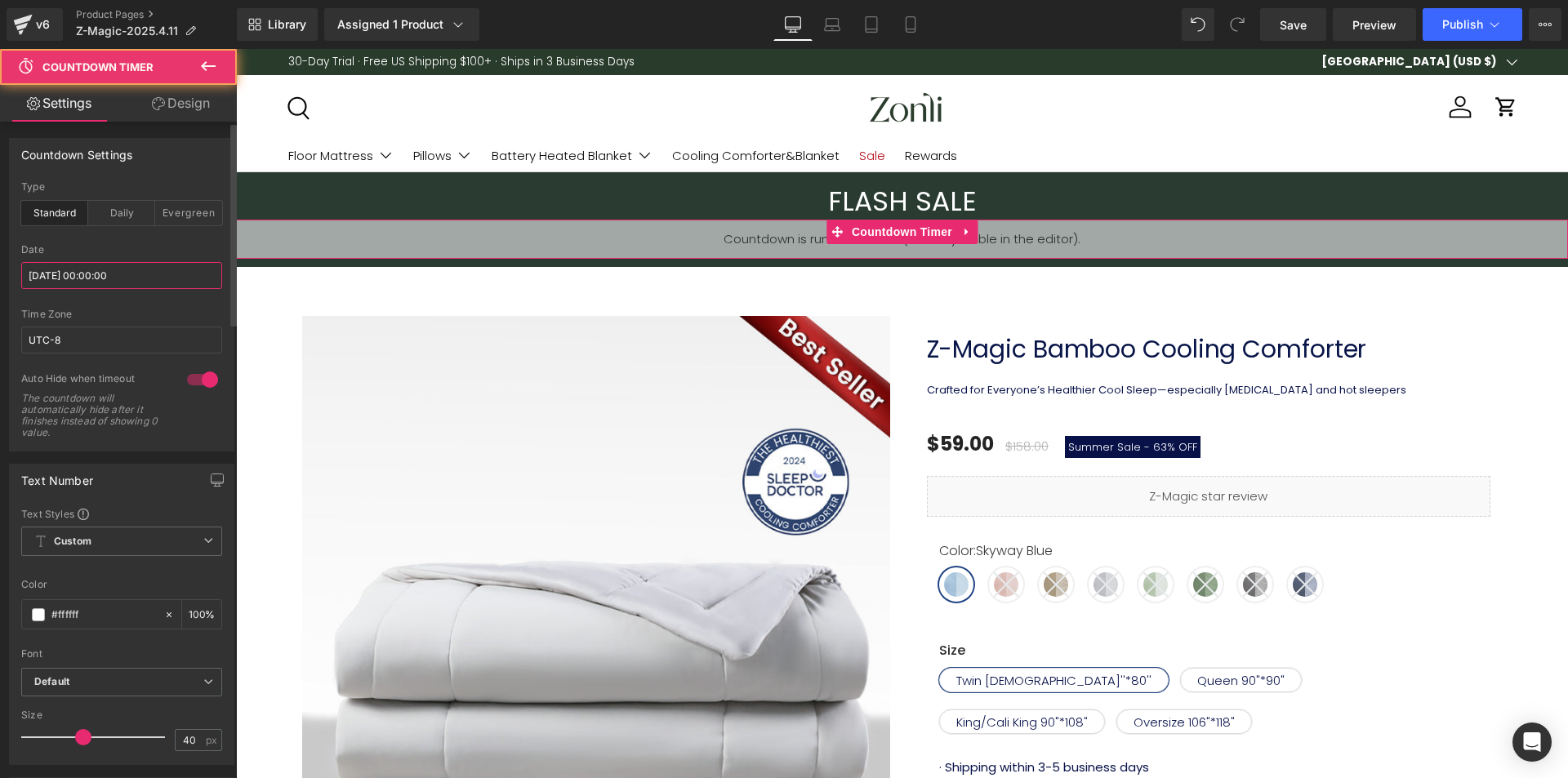
click at [86, 280] on input "[DATE] 00:00:00" at bounding box center [121, 276] width 201 height 27
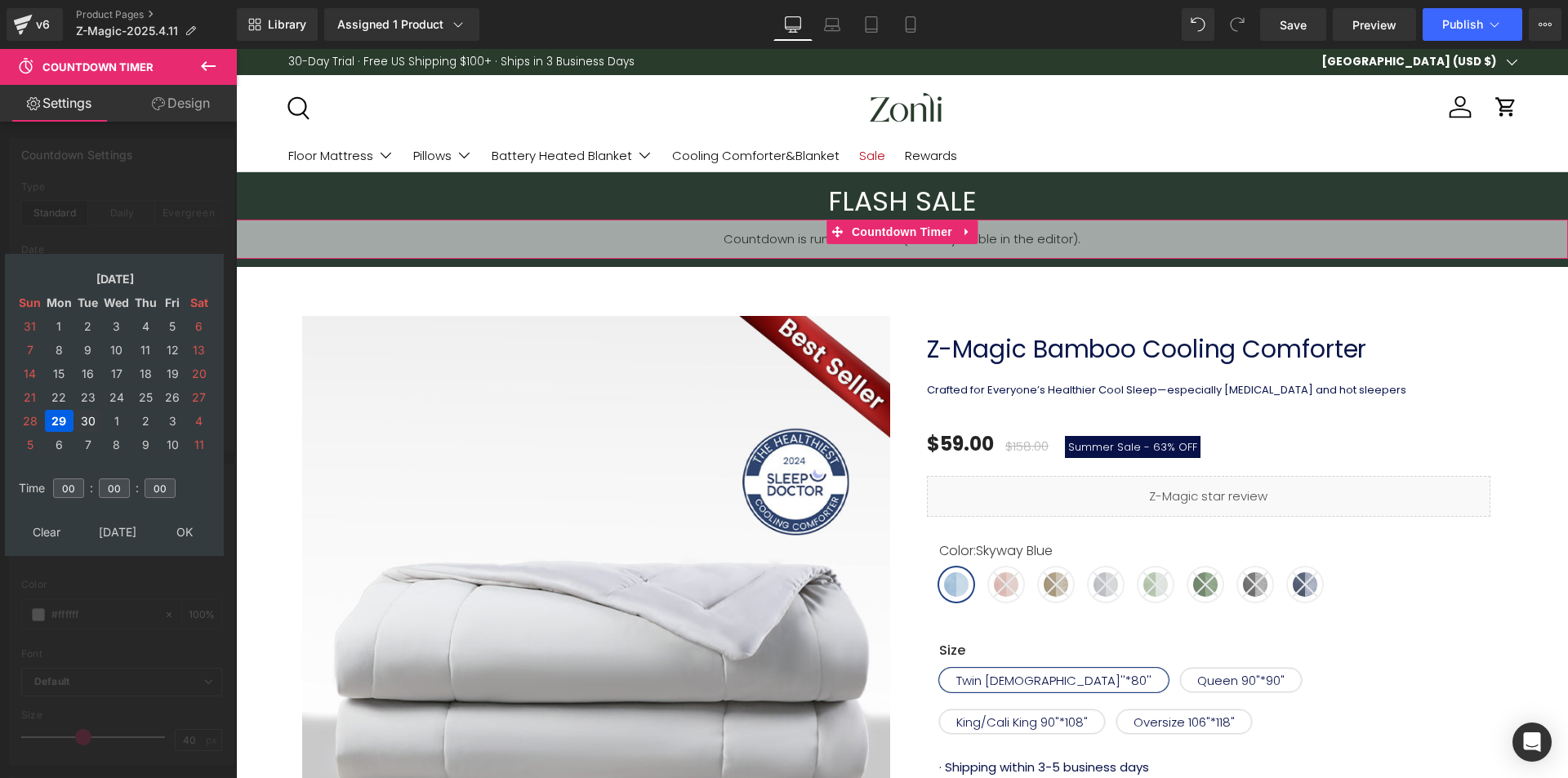
click at [85, 423] on td "30" at bounding box center [87, 421] width 25 height 22
type input "[DATE] 00:00:00"
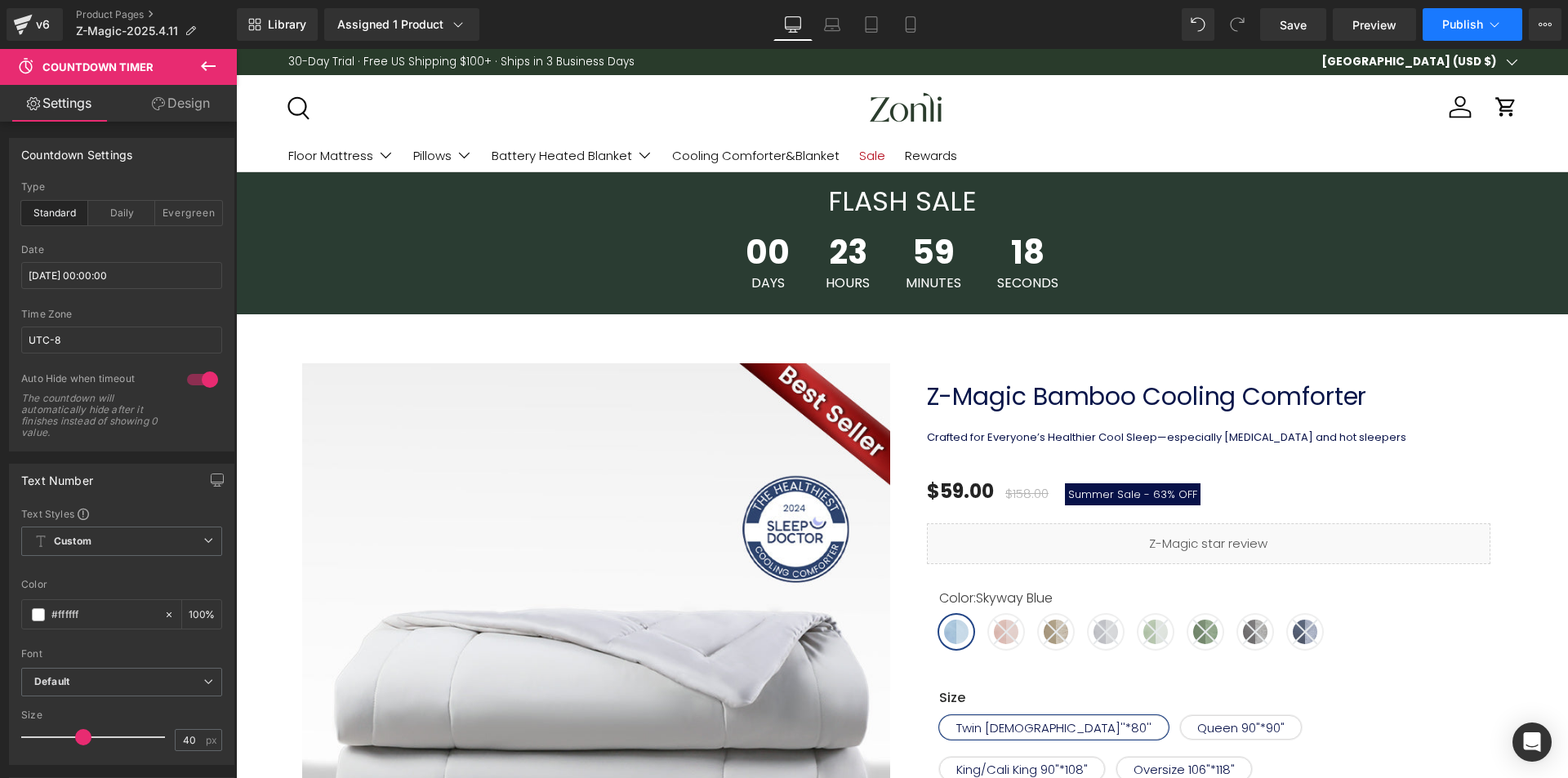
click at [1458, 31] on button "Publish" at bounding box center [1473, 25] width 100 height 33
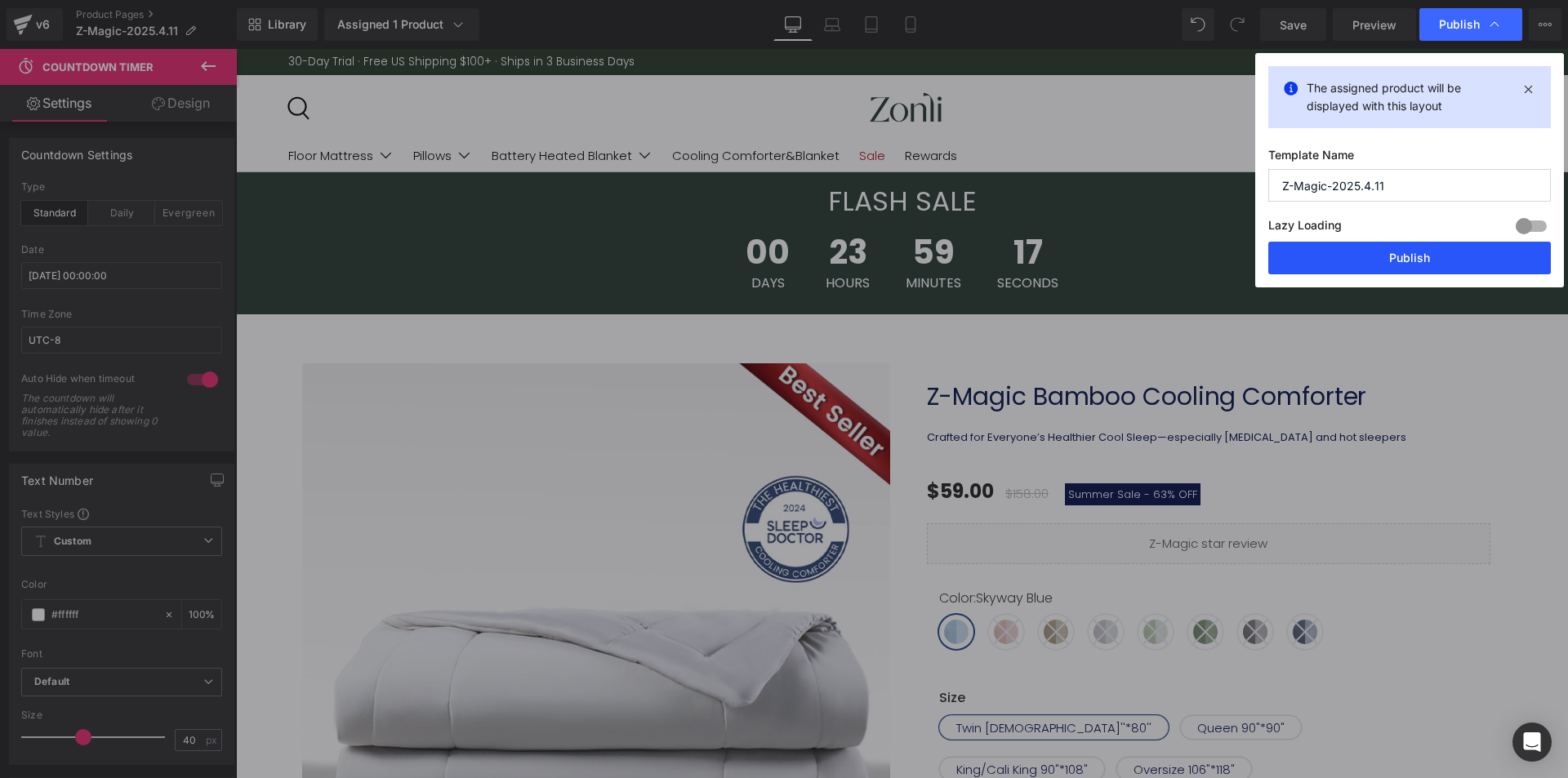
click at [1410, 259] on button "Publish" at bounding box center [1409, 258] width 282 height 33
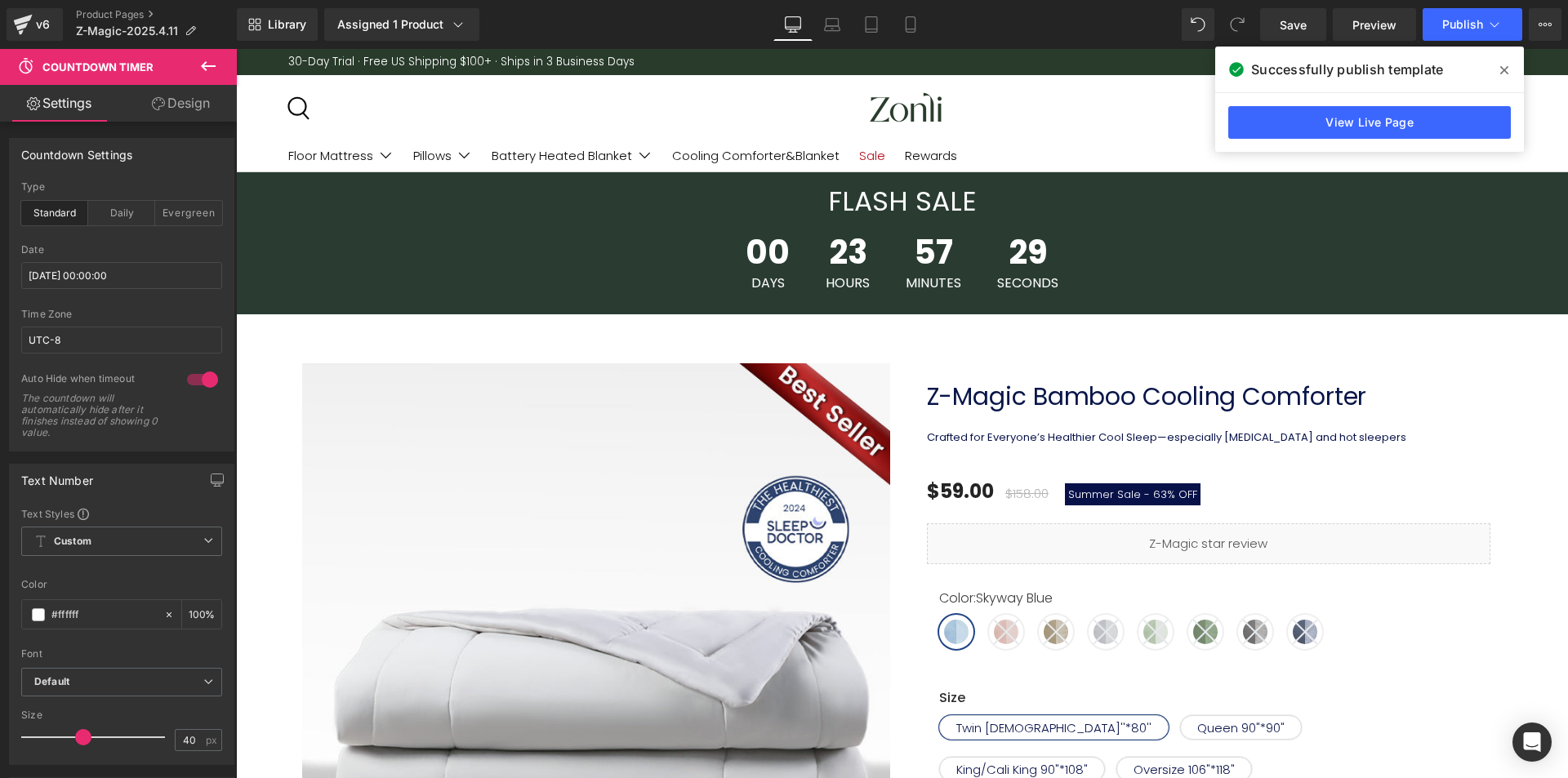
click at [1506, 65] on icon at bounding box center [1505, 70] width 9 height 13
